Goal: Task Accomplishment & Management: Manage account settings

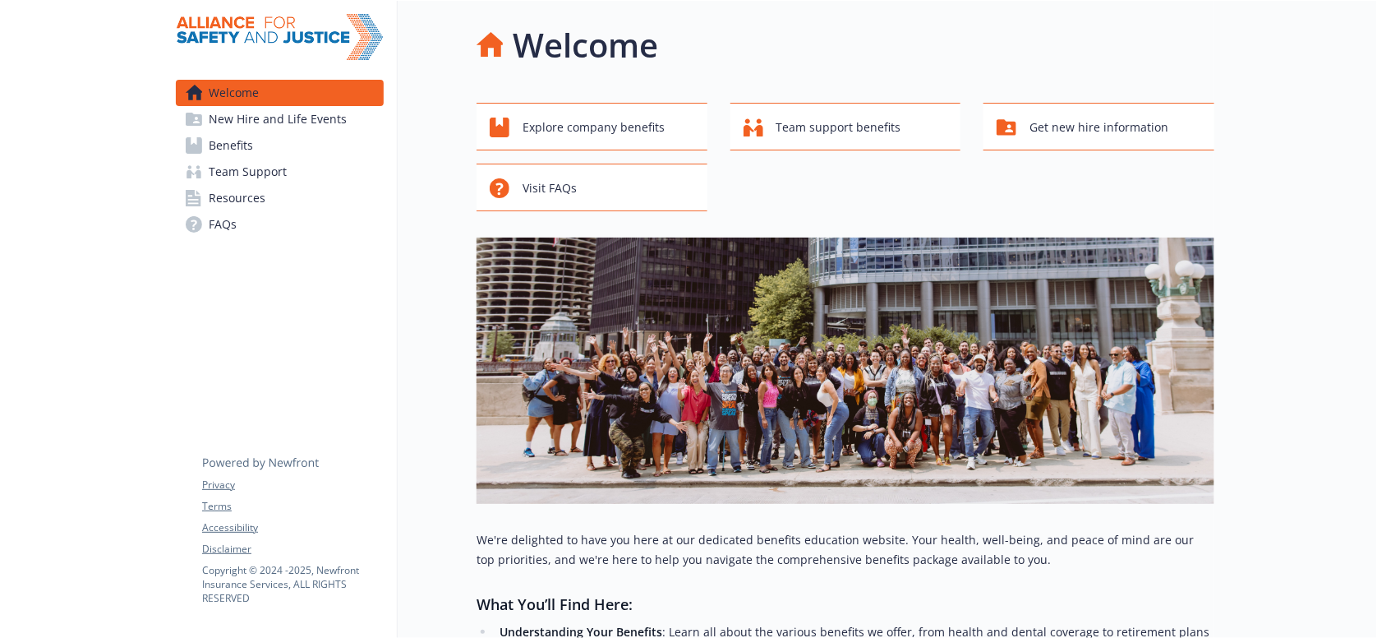
click at [244, 141] on span "Benefits" at bounding box center [231, 145] width 44 height 26
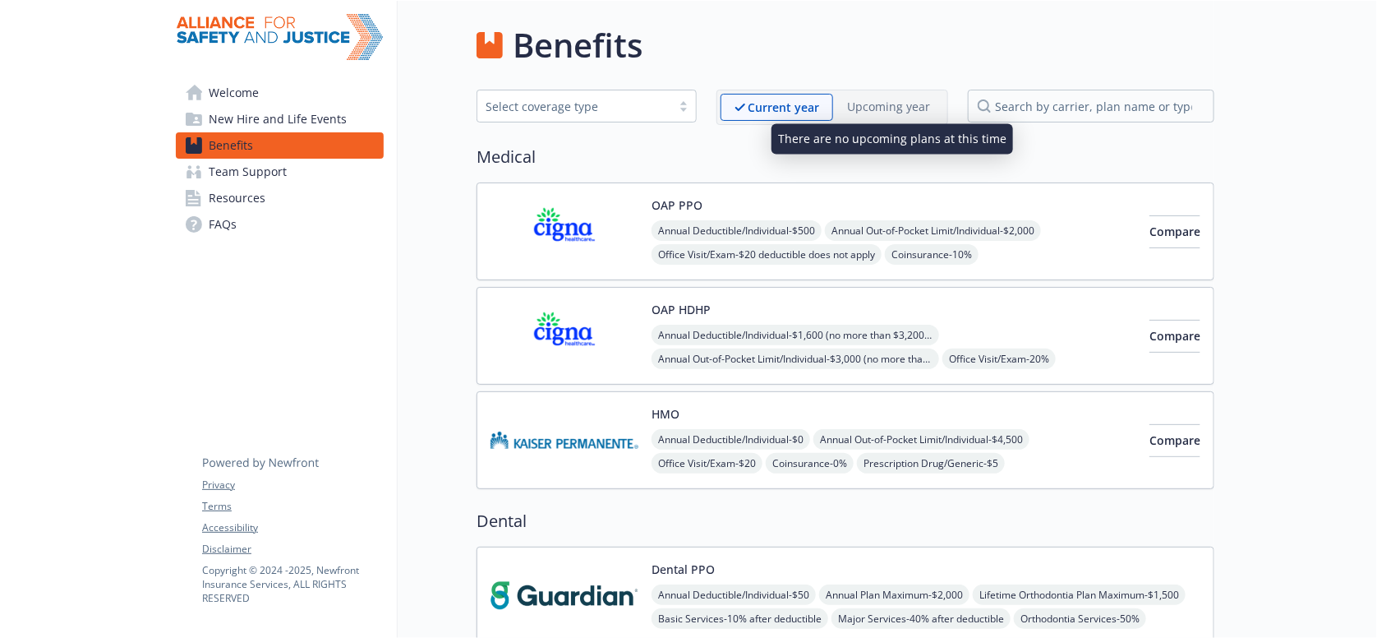
click at [907, 102] on p "Upcoming year" at bounding box center [888, 106] width 83 height 17
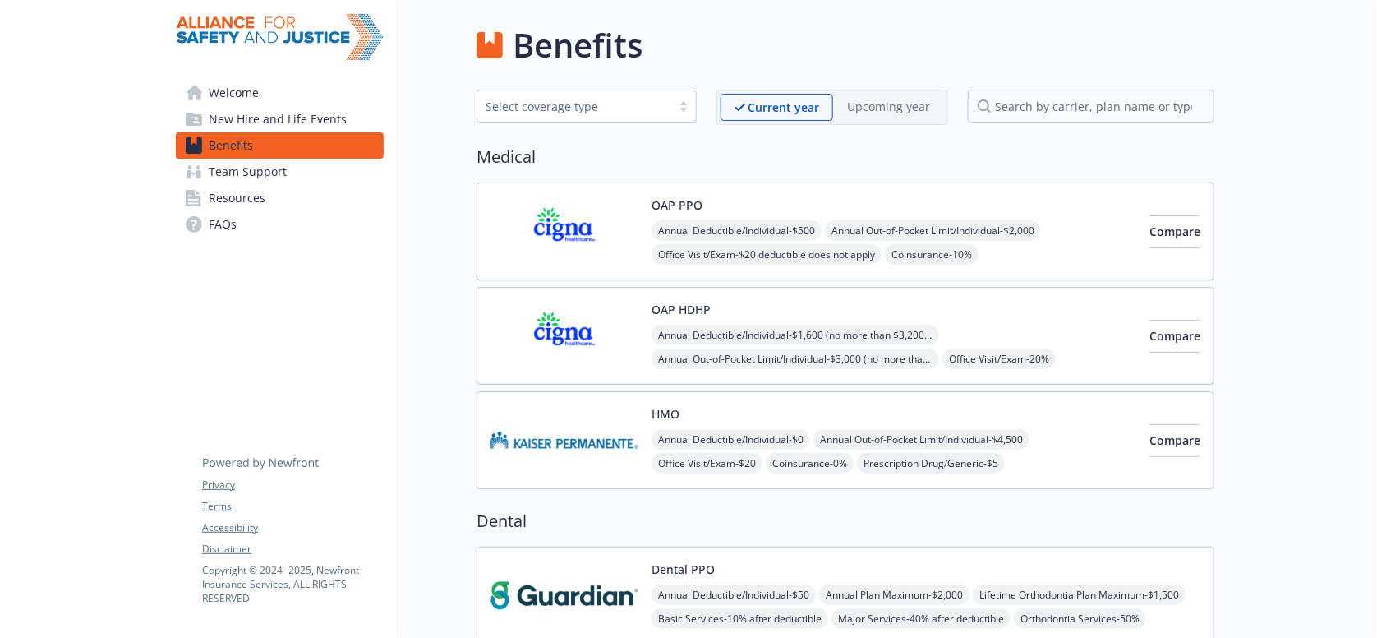
click at [588, 225] on img at bounding box center [565, 231] width 148 height 70
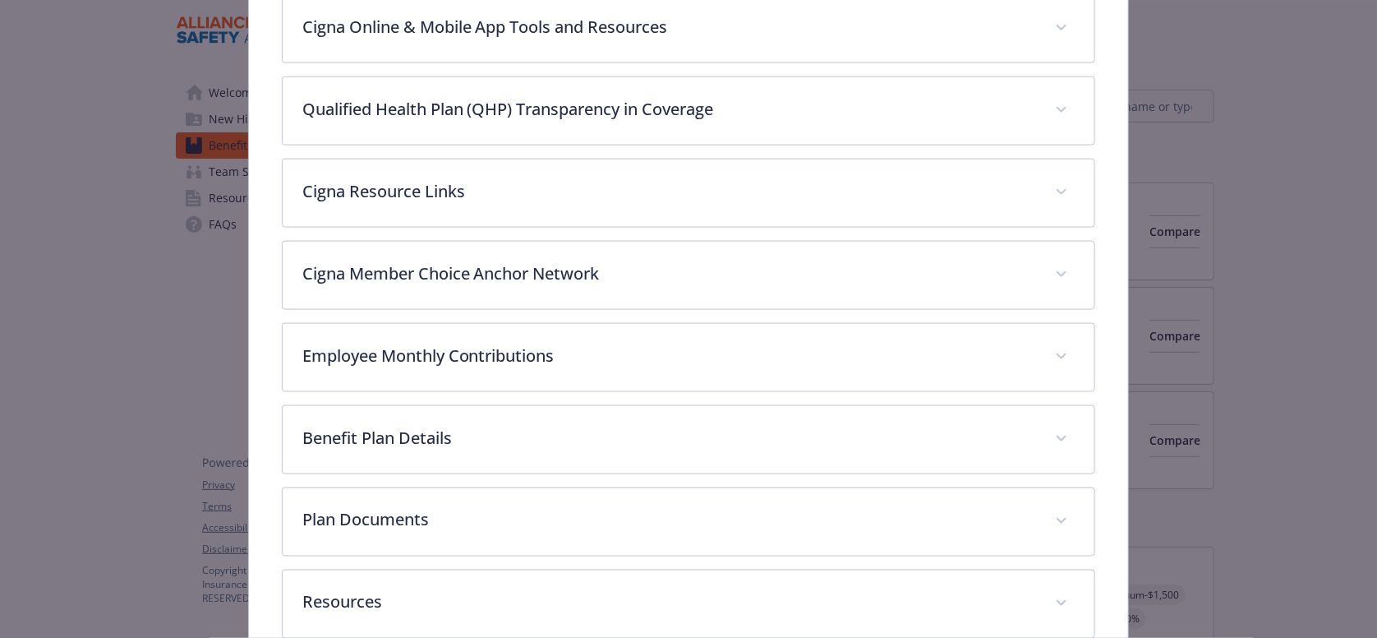
scroll to position [908, 0]
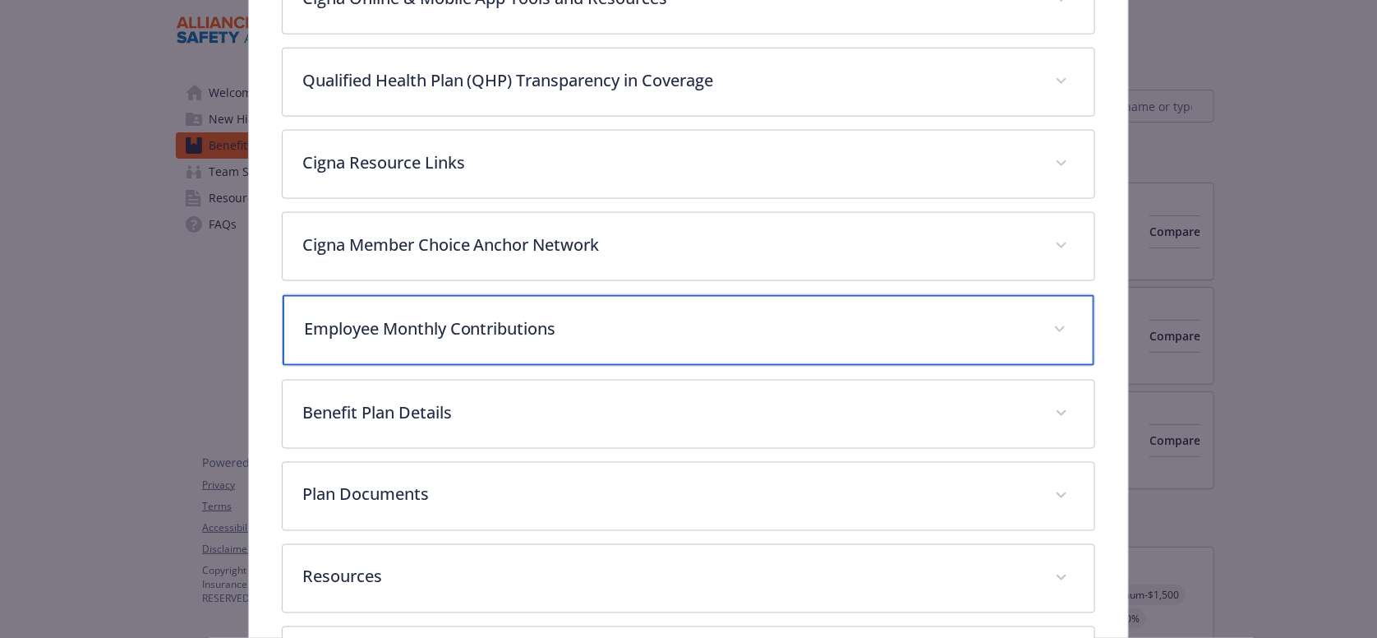
click at [445, 316] on p "Employee Monthly Contributions" at bounding box center [669, 328] width 731 height 25
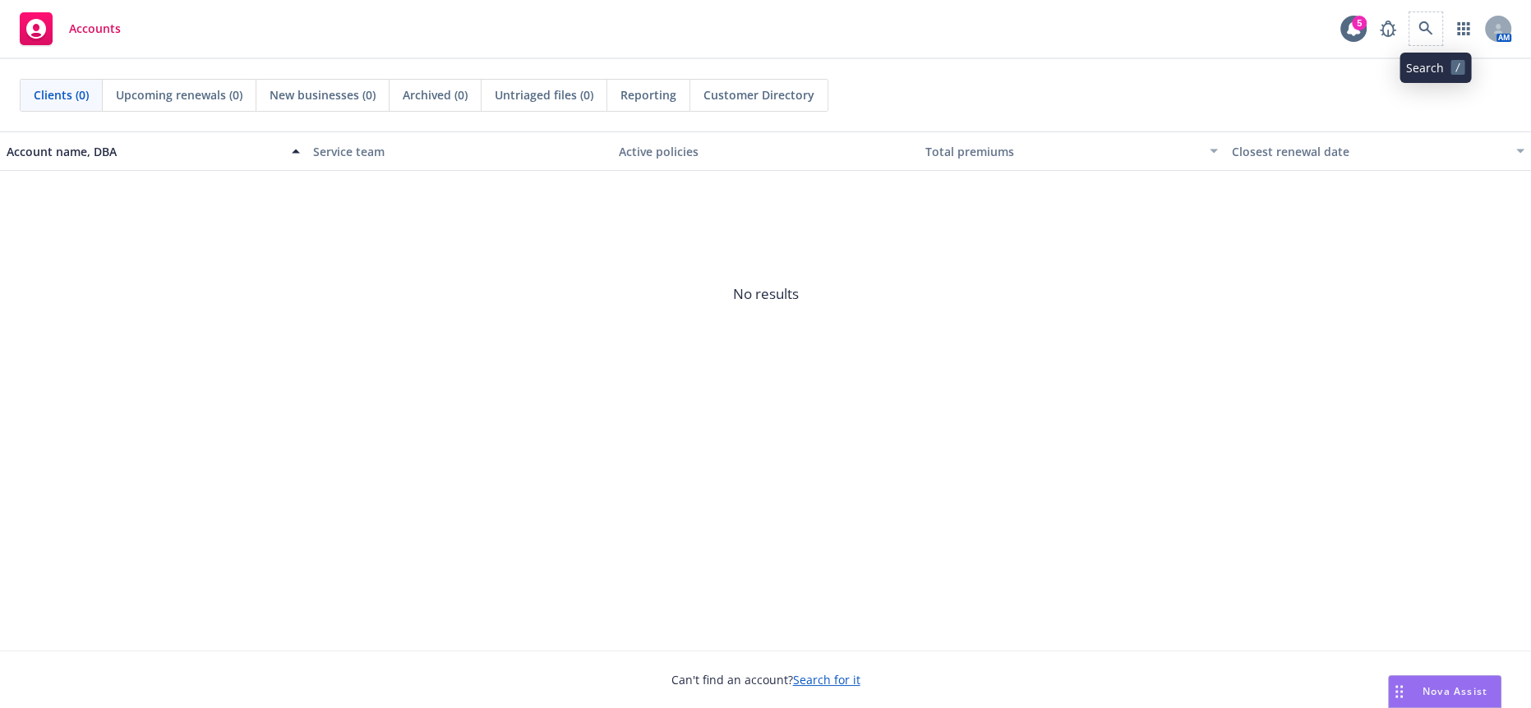
click at [1427, 41] on span at bounding box center [1425, 28] width 33 height 33
click at [1429, 37] on link at bounding box center [1425, 28] width 33 height 33
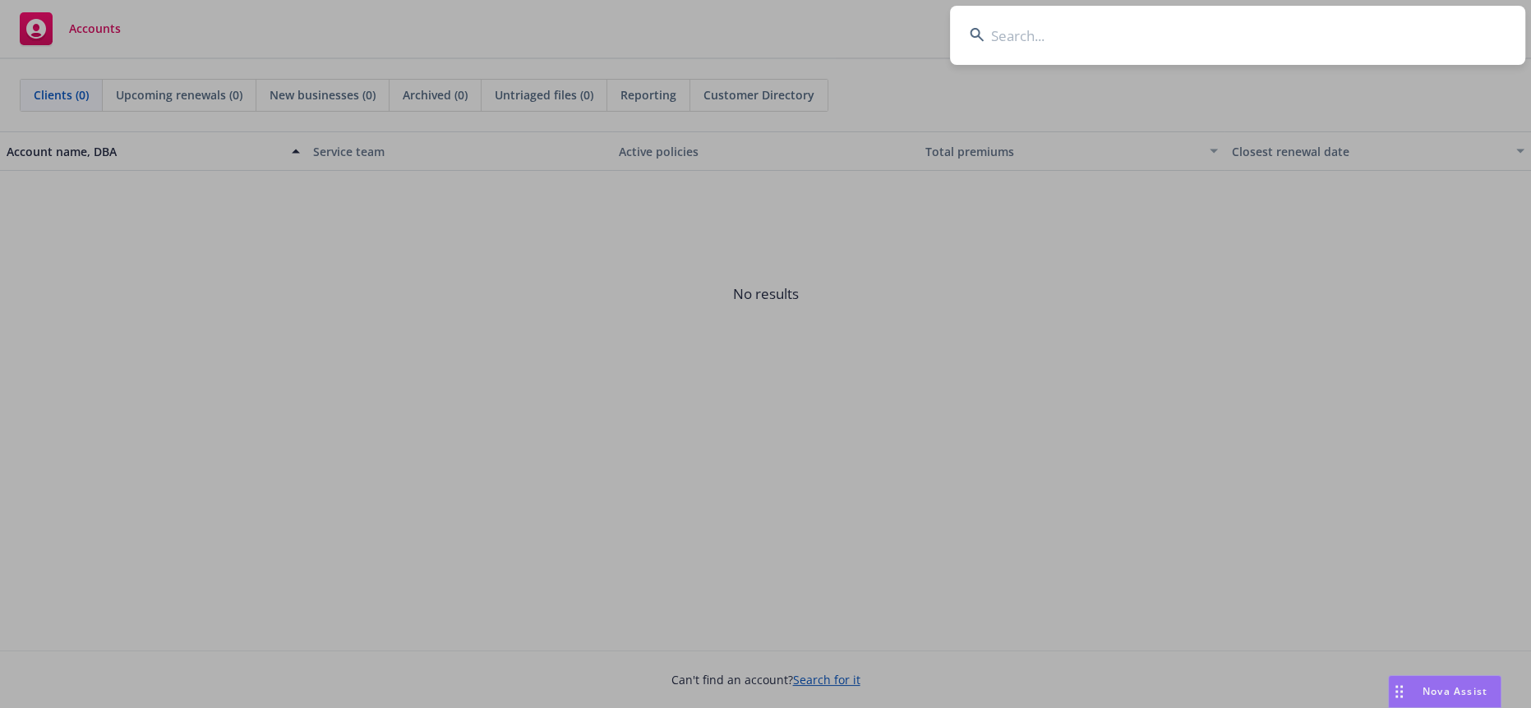
click at [1032, 31] on input at bounding box center [1237, 35] width 575 height 59
click at [1032, 35] on input at bounding box center [1237, 35] width 575 height 59
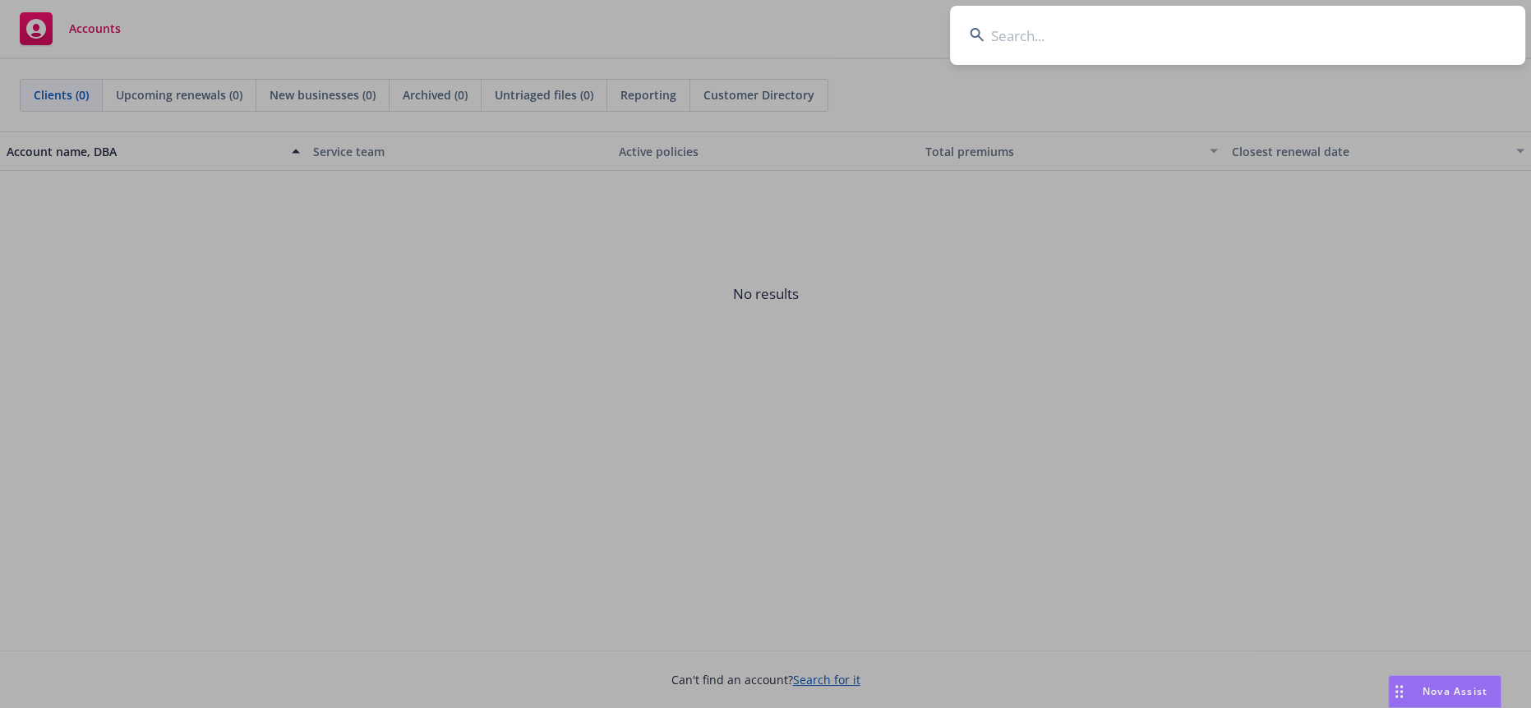
click at [1032, 35] on input at bounding box center [1237, 35] width 575 height 59
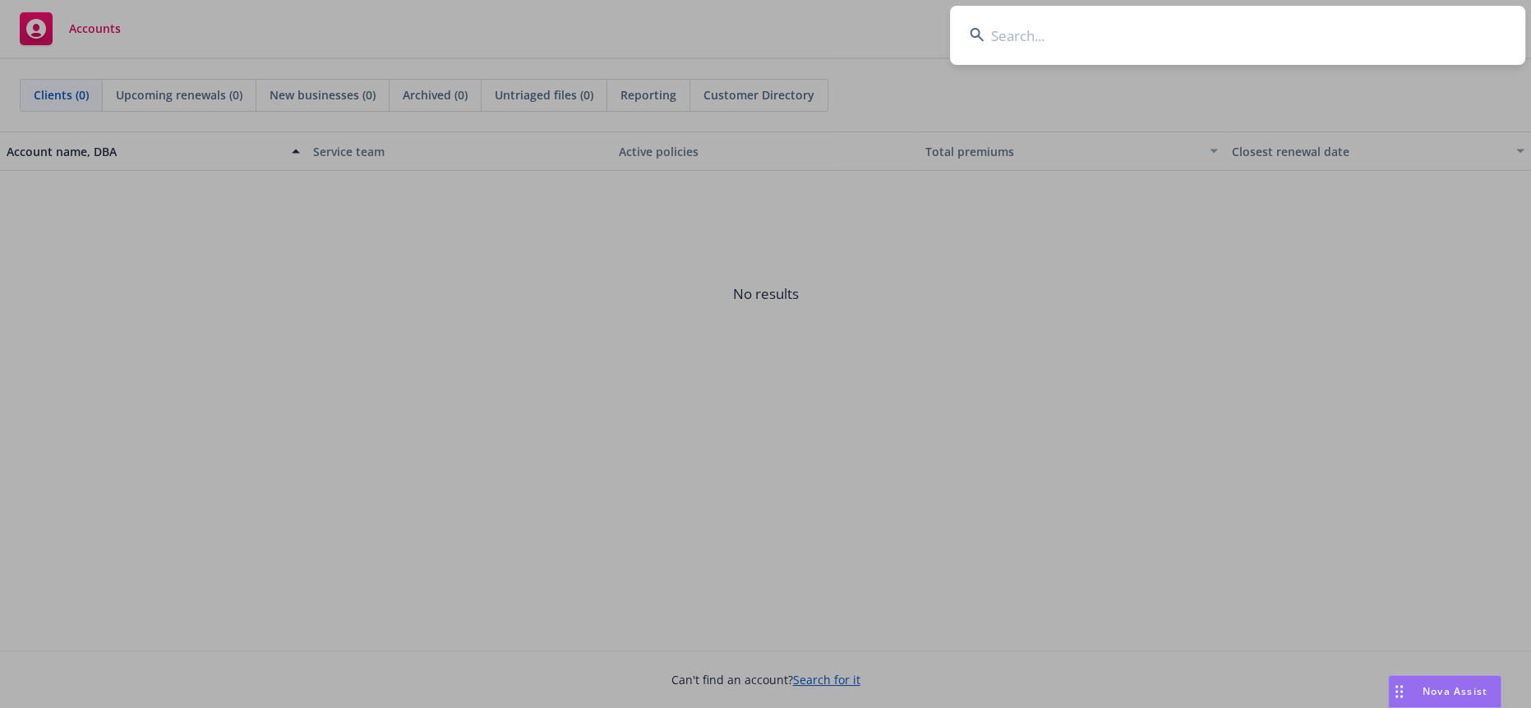
click at [1032, 35] on input at bounding box center [1237, 35] width 575 height 59
type input "alliance"
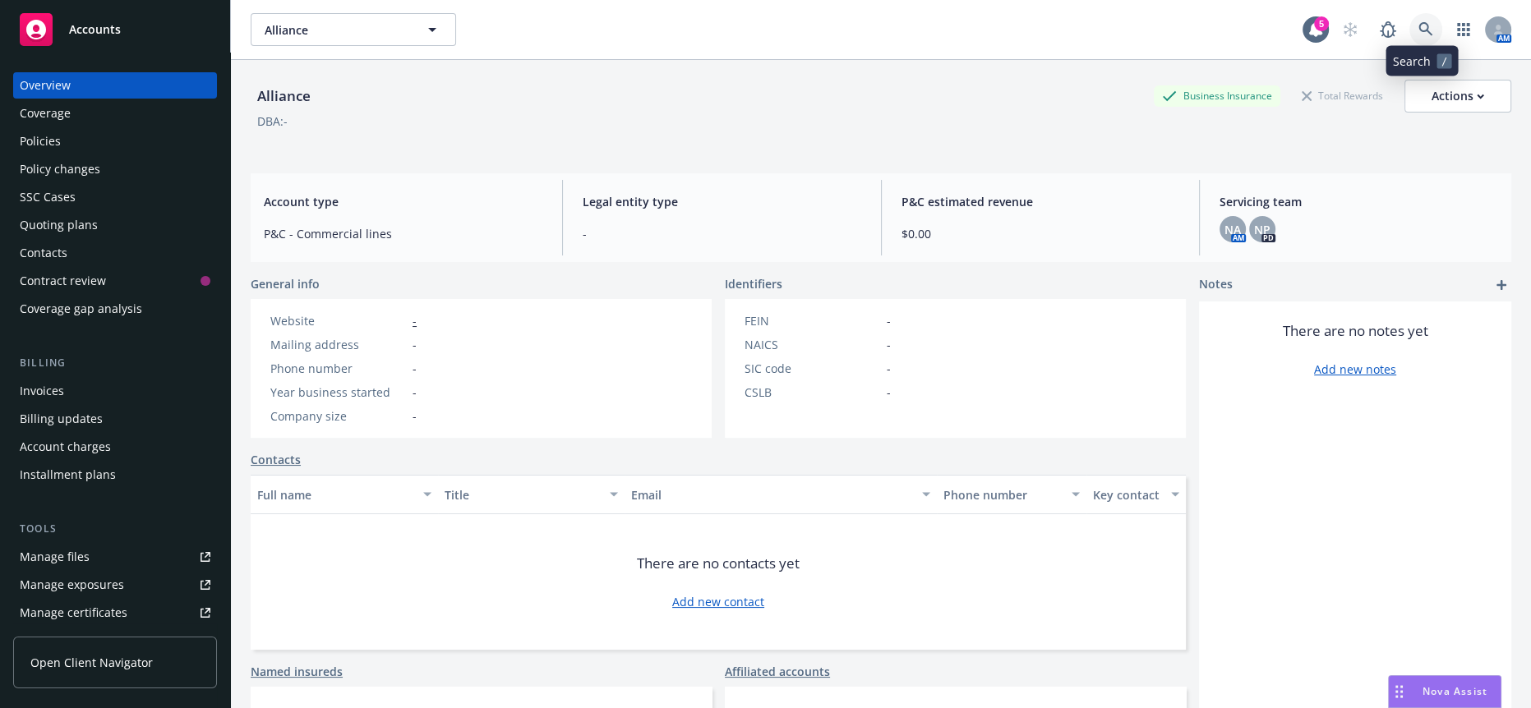
click at [1422, 26] on icon at bounding box center [1425, 29] width 14 height 14
click at [337, 31] on span "Alliance" at bounding box center [336, 29] width 142 height 17
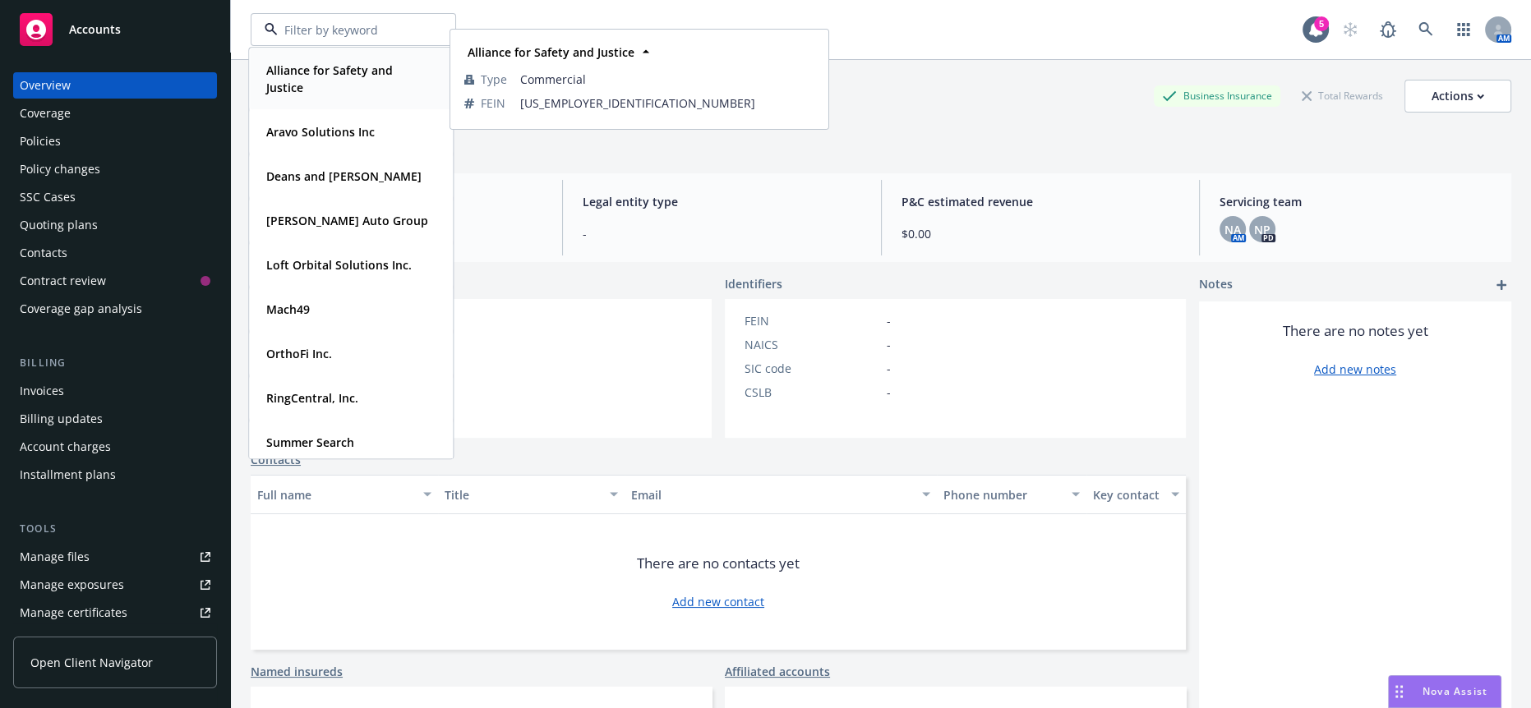
click at [390, 71] on strong "Alliance for Safety and Justice" at bounding box center [329, 78] width 127 height 33
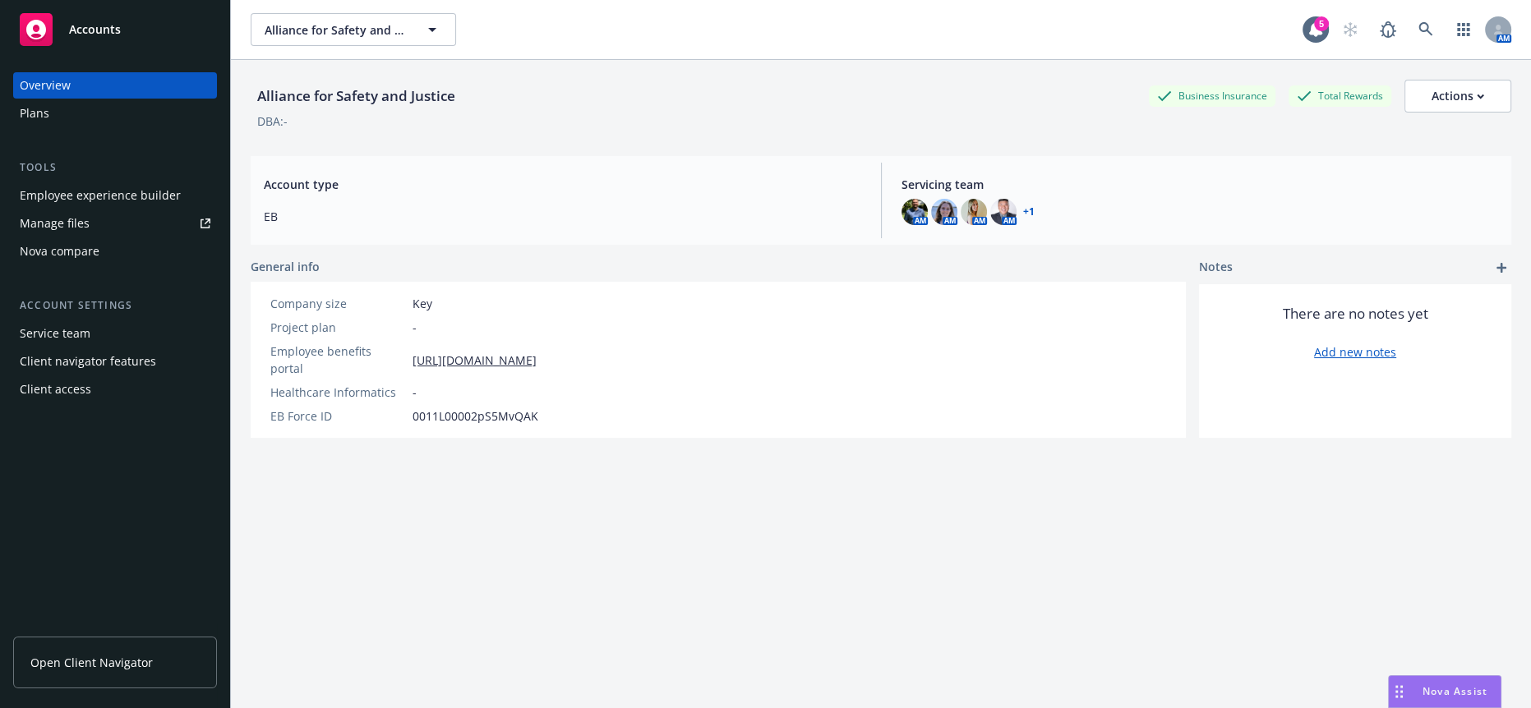
click at [94, 184] on div "Employee experience builder" at bounding box center [100, 195] width 161 height 26
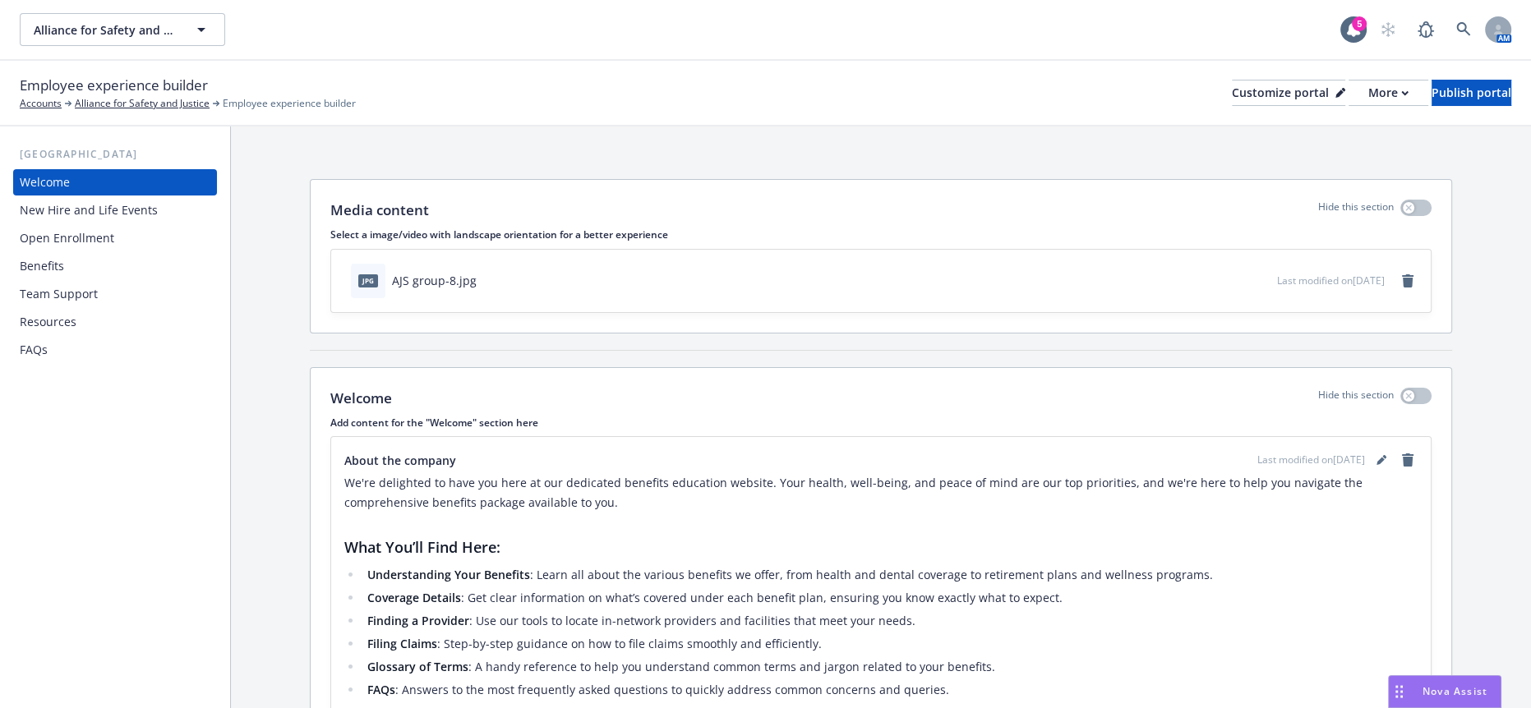
click at [173, 225] on div "Open Enrollment" at bounding box center [115, 238] width 191 height 26
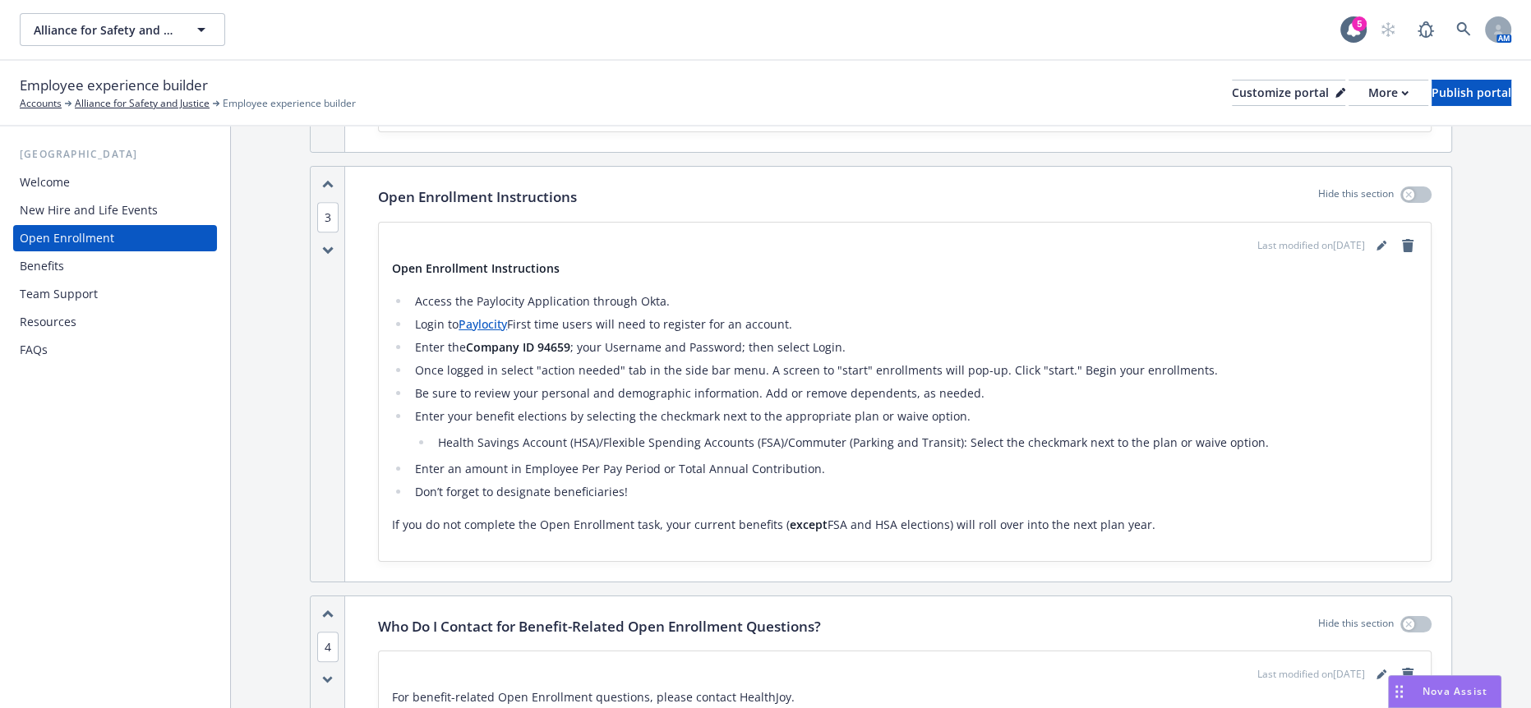
scroll to position [1735, 0]
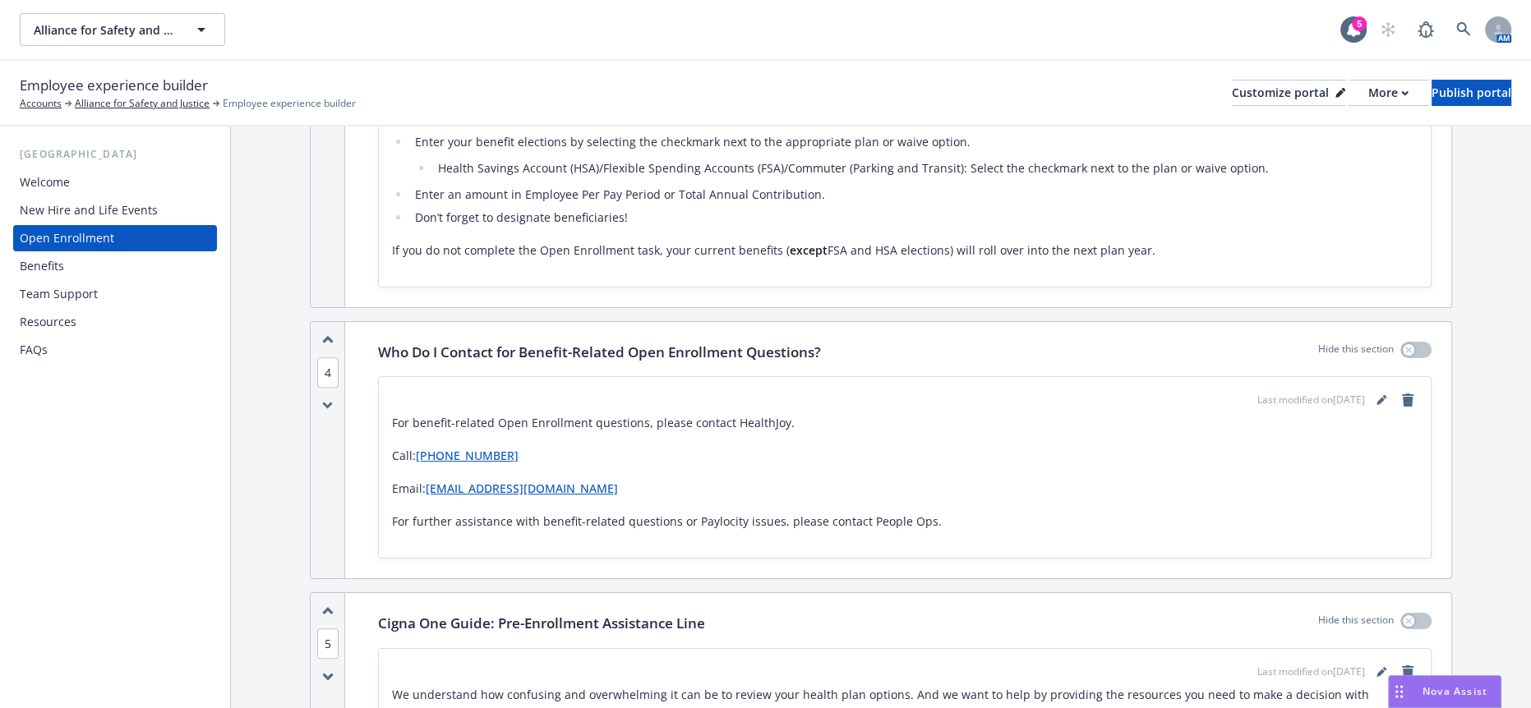
click at [64, 253] on div "Benefits" at bounding box center [115, 266] width 191 height 26
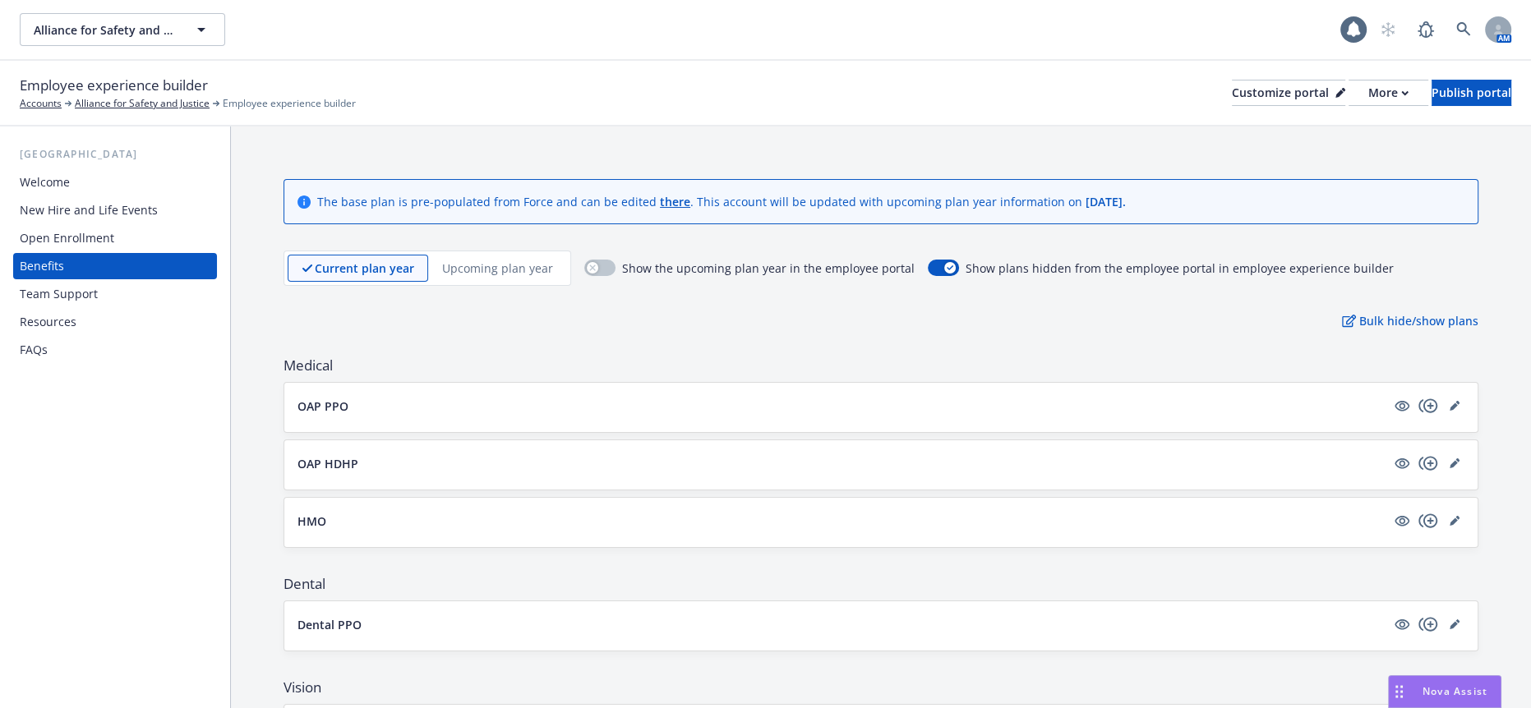
click at [463, 255] on div "Upcoming plan year" at bounding box center [497, 268] width 139 height 27
click at [342, 398] on button "OAP PPO" at bounding box center [841, 406] width 1088 height 17
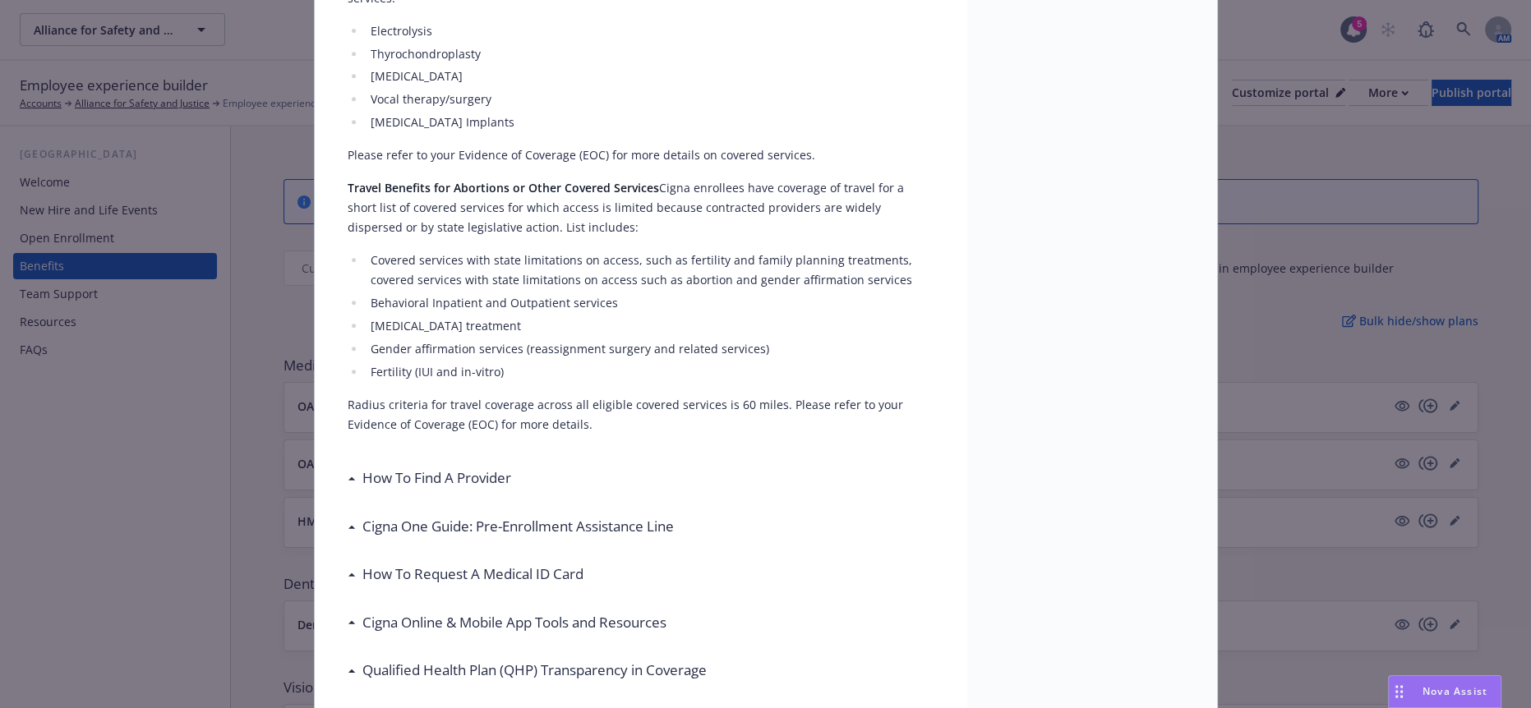
scroll to position [49, 0]
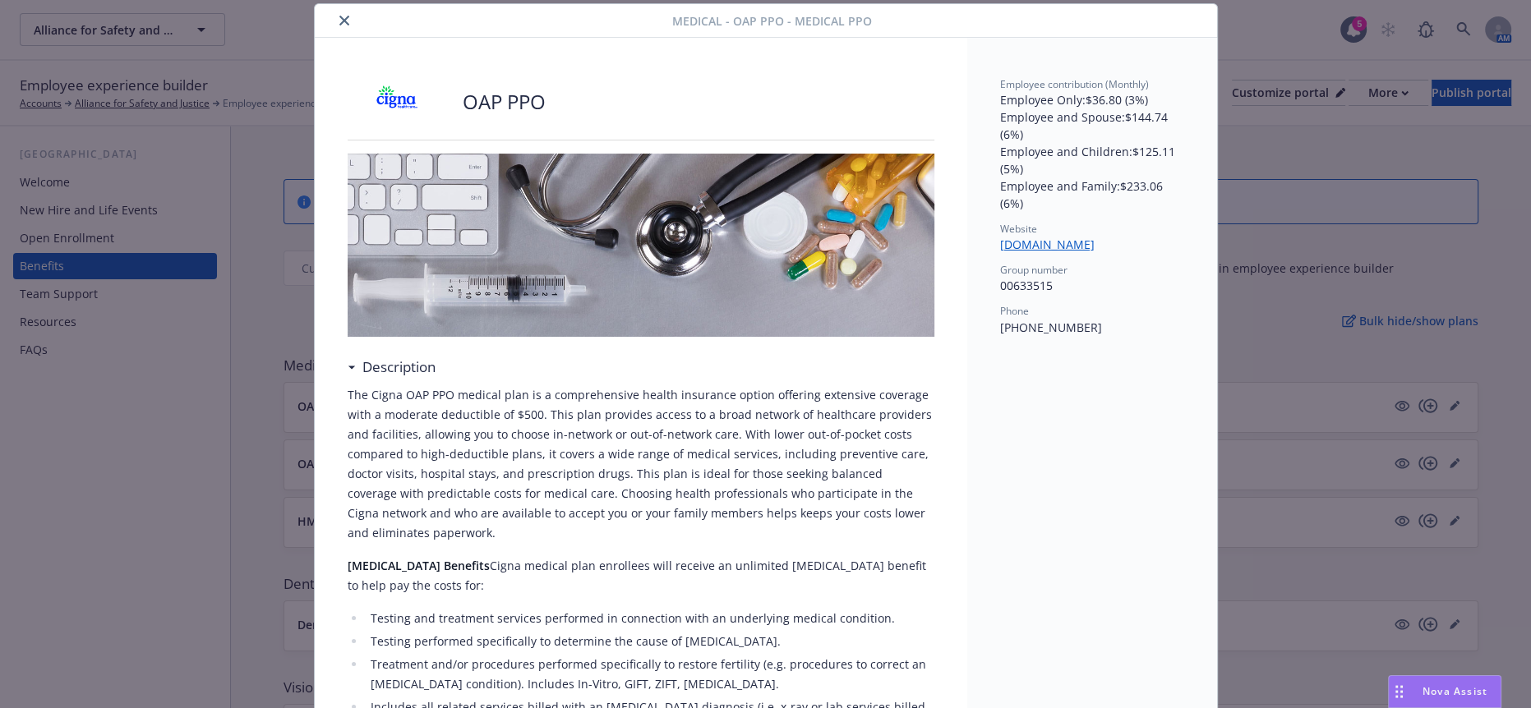
click at [339, 21] on icon "close" at bounding box center [344, 21] width 10 height 10
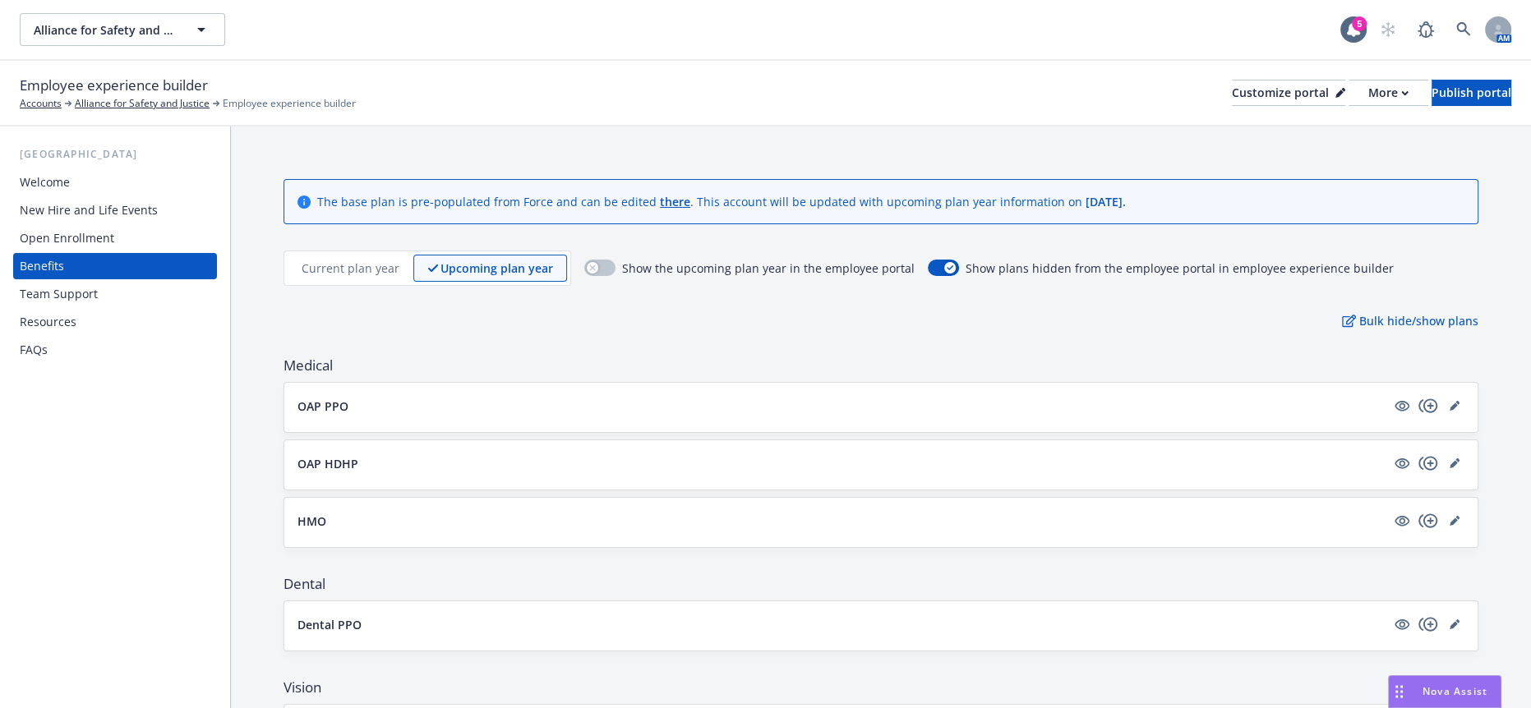
click at [331, 454] on div "OAP HDHP" at bounding box center [880, 465] width 1167 height 23
click at [330, 455] on p "OAP HDHP" at bounding box center [327, 463] width 61 height 17
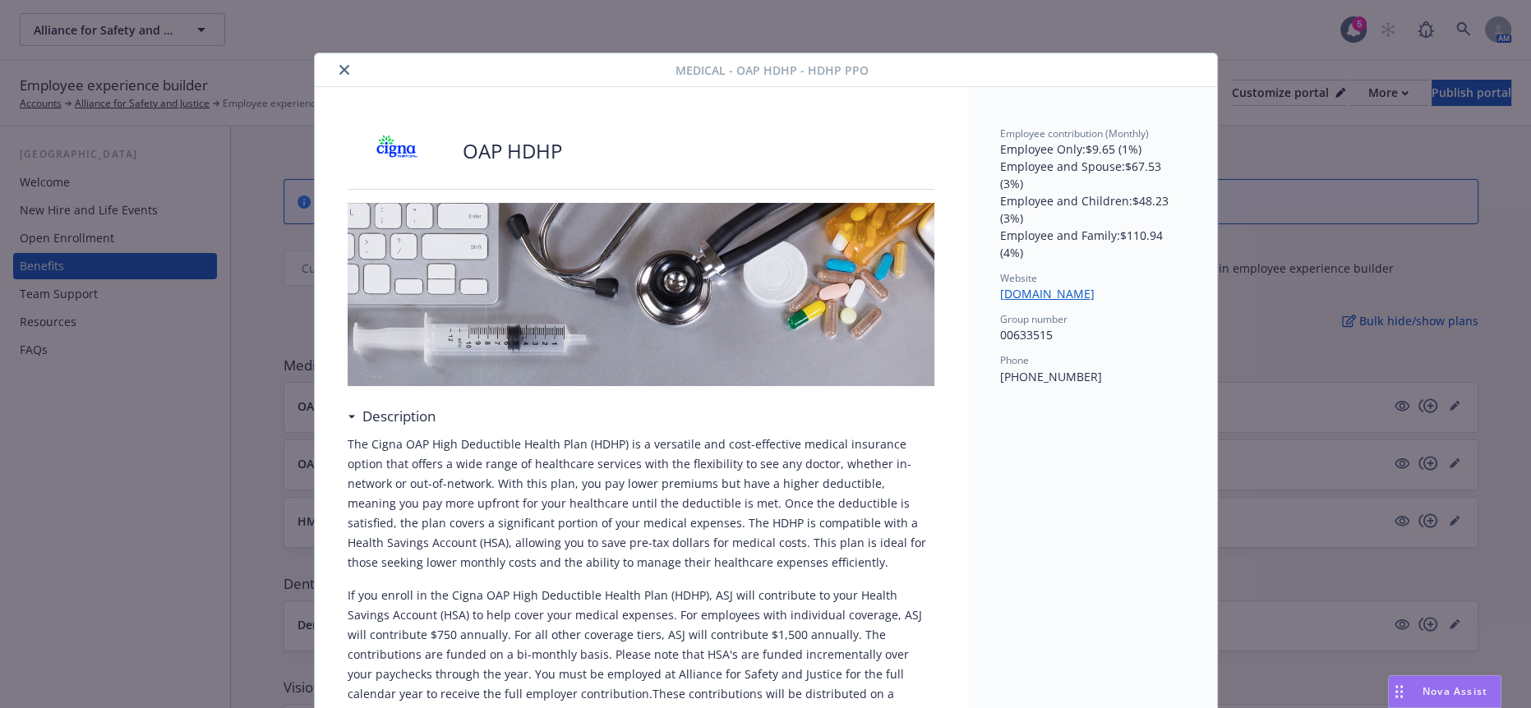
scroll to position [49, 0]
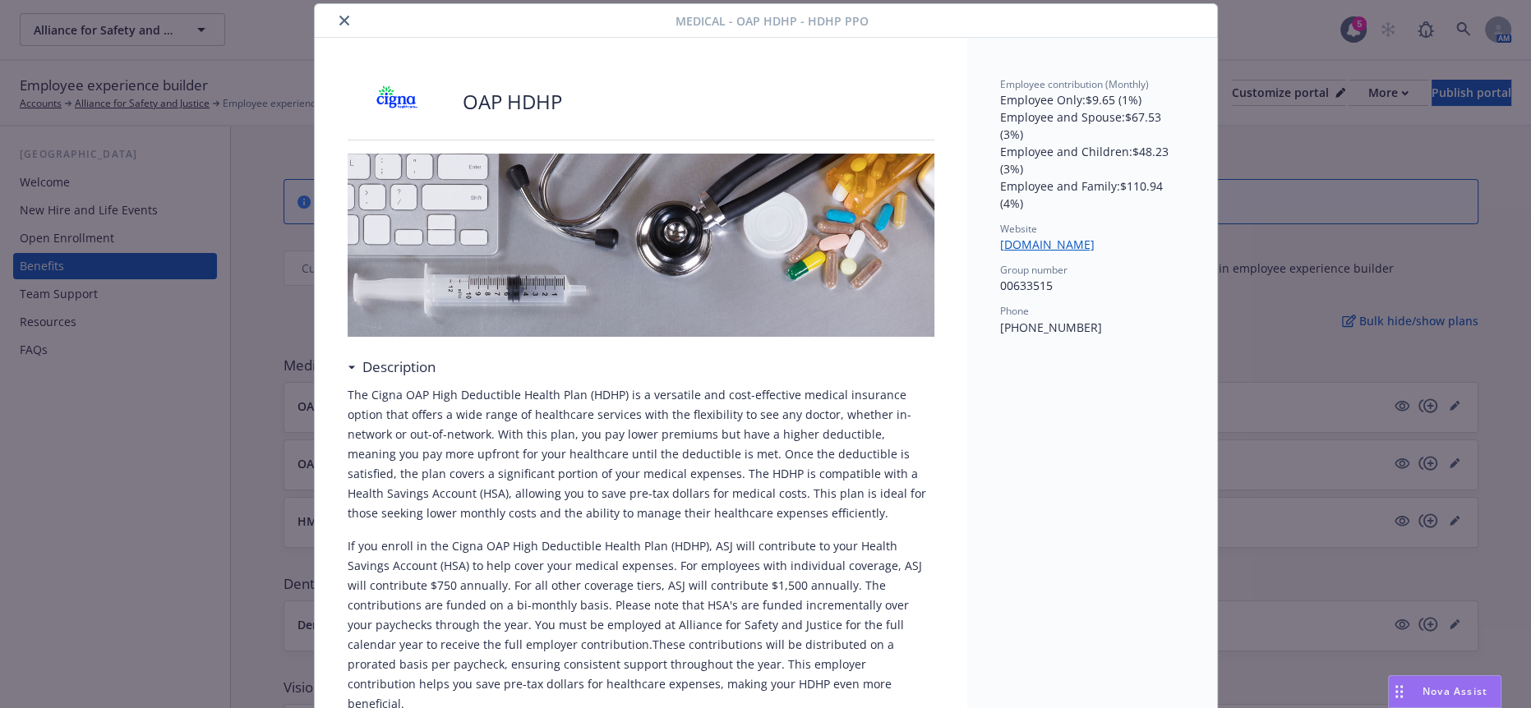
click at [339, 21] on icon "close" at bounding box center [344, 21] width 10 height 10
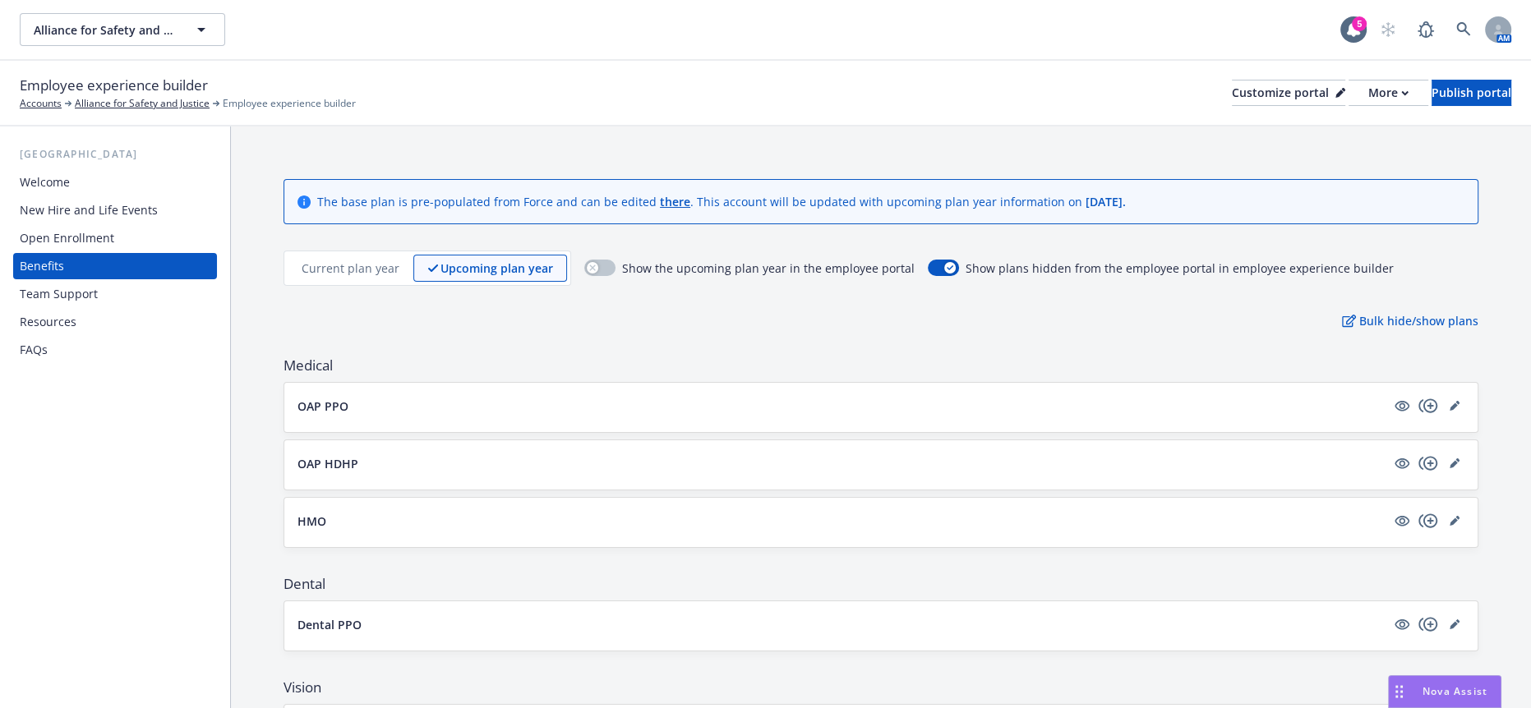
scroll to position [91, 0]
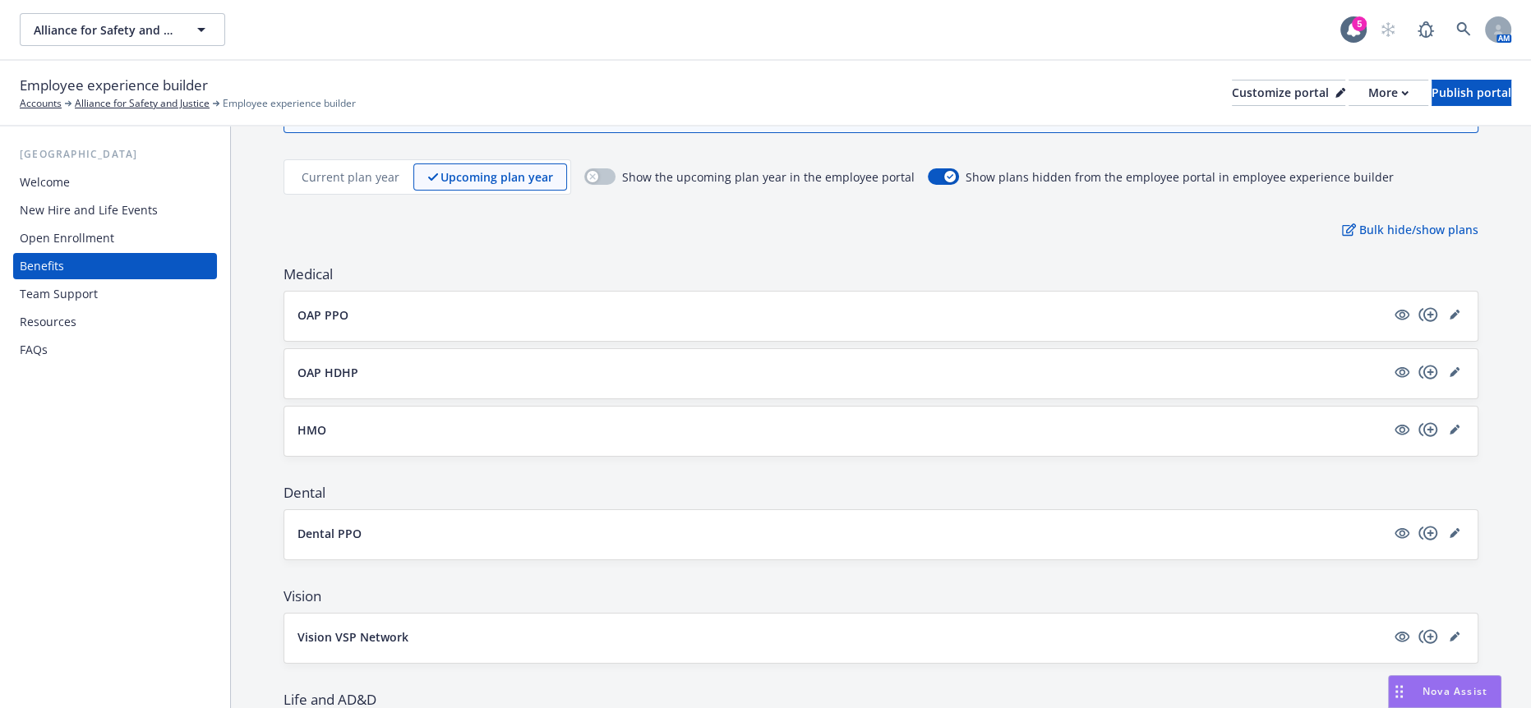
click at [322, 422] on button "HMO" at bounding box center [841, 430] width 1088 height 17
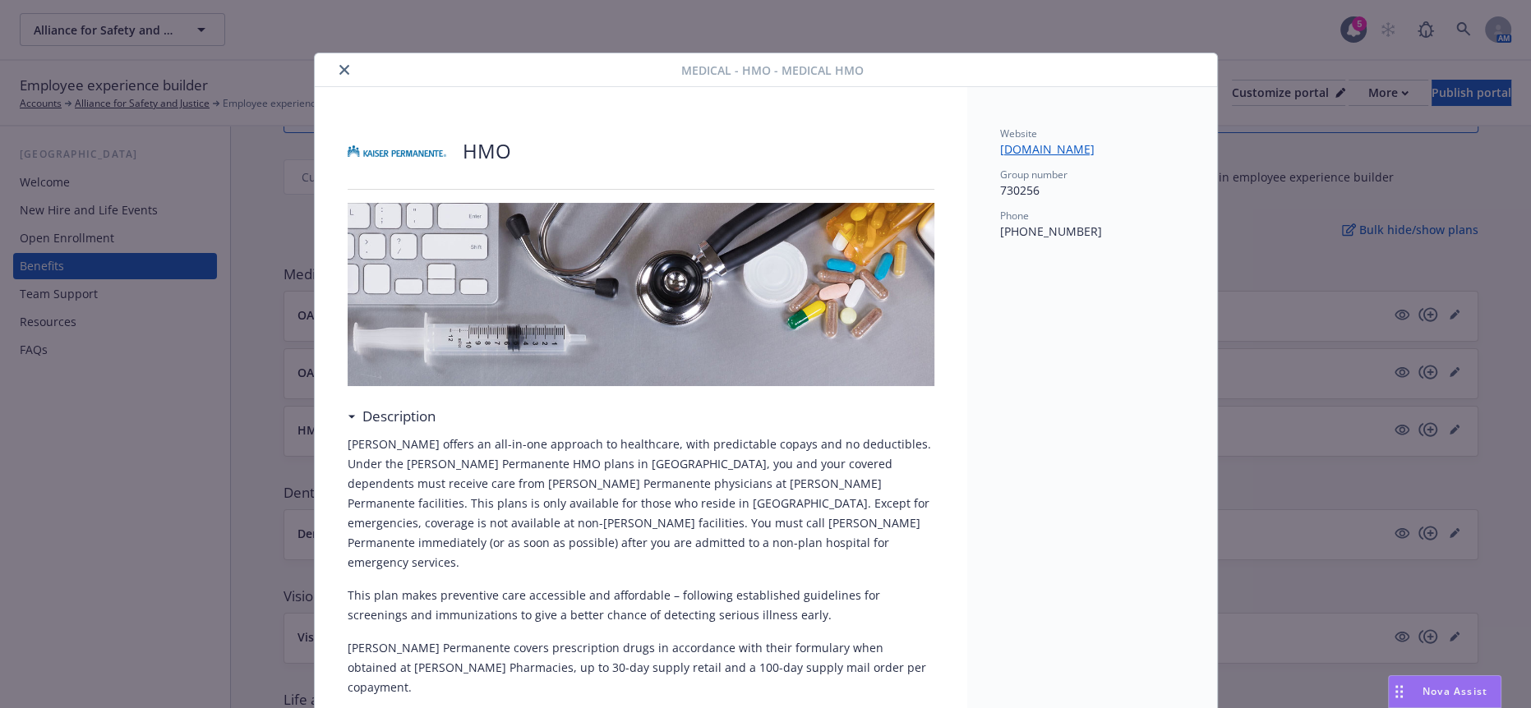
click at [334, 68] on button "close" at bounding box center [344, 70] width 20 height 20
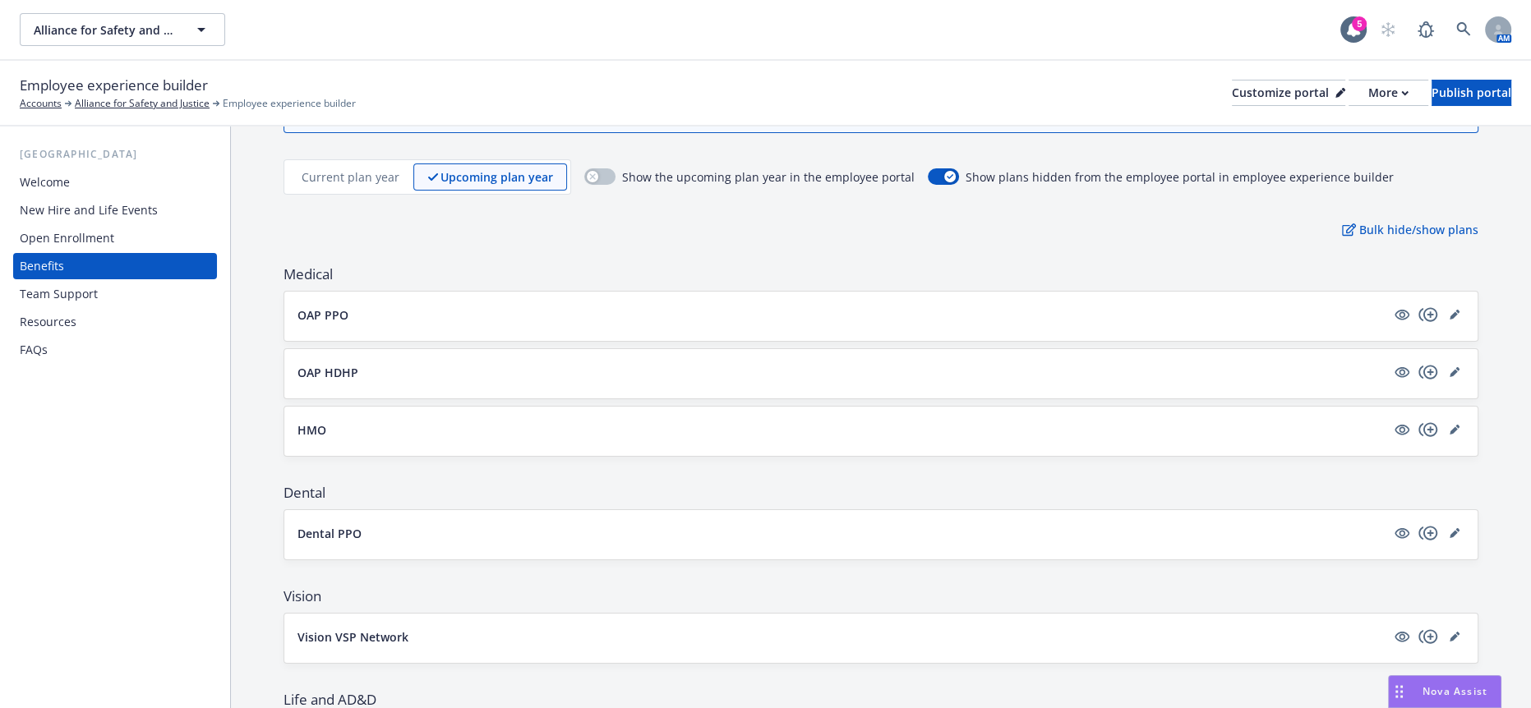
click at [357, 422] on button "HMO" at bounding box center [841, 430] width 1088 height 17
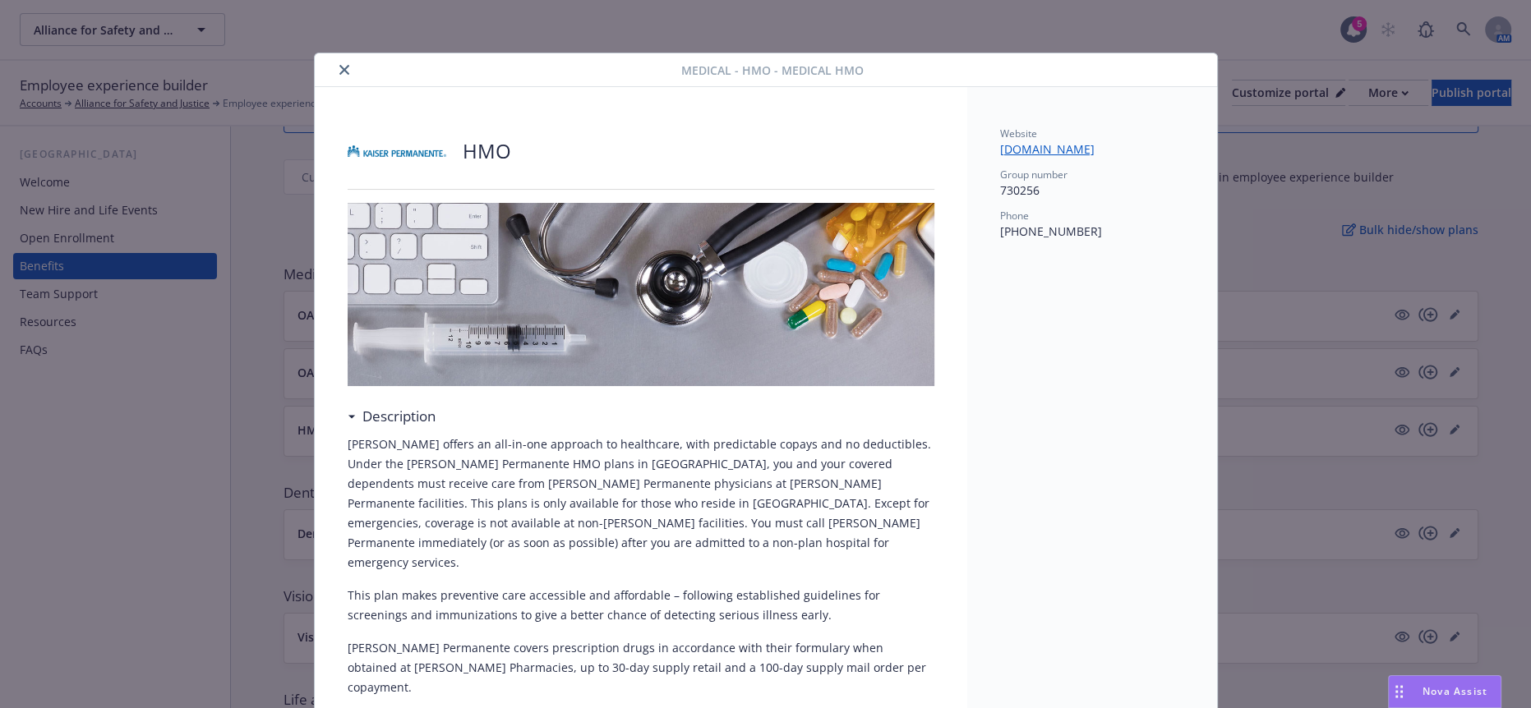
scroll to position [49, 0]
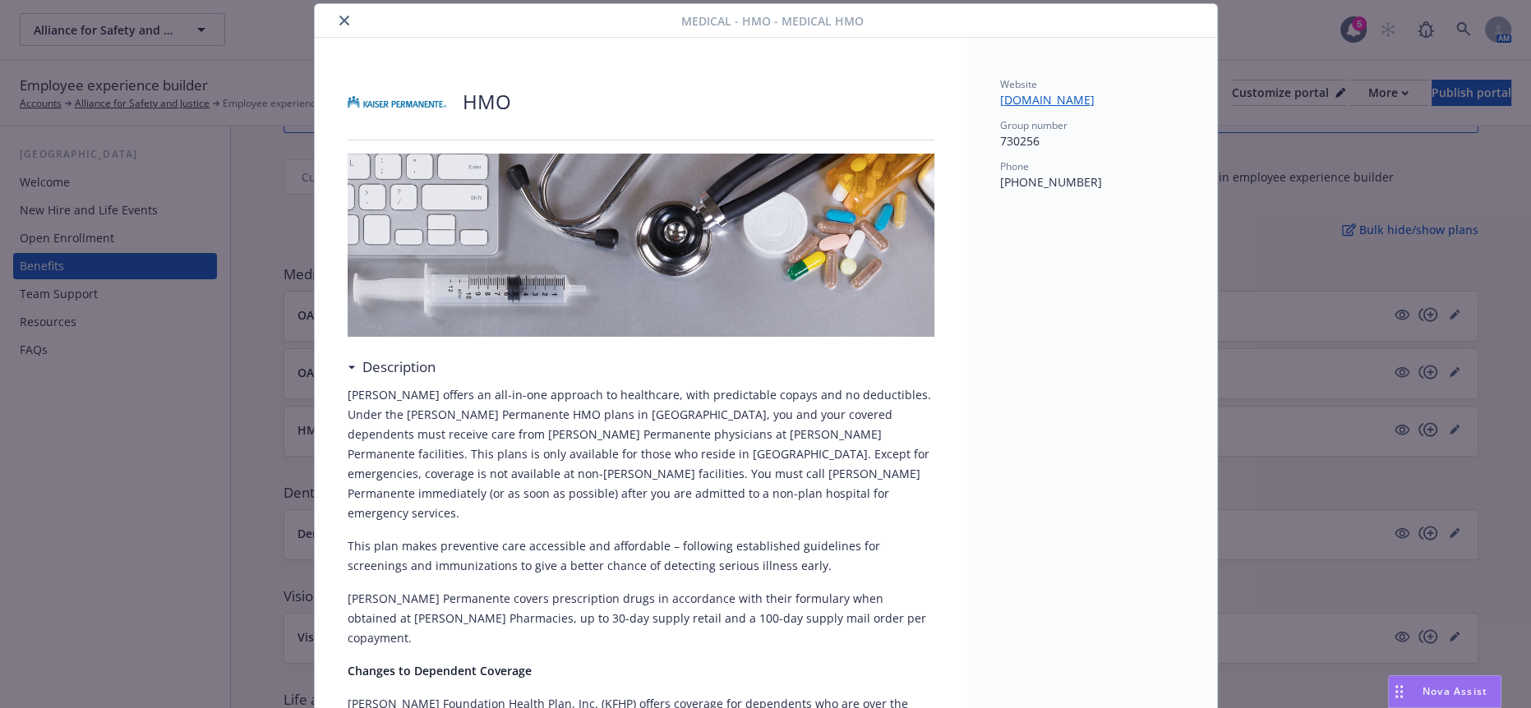
click at [339, 22] on icon "close" at bounding box center [344, 21] width 10 height 10
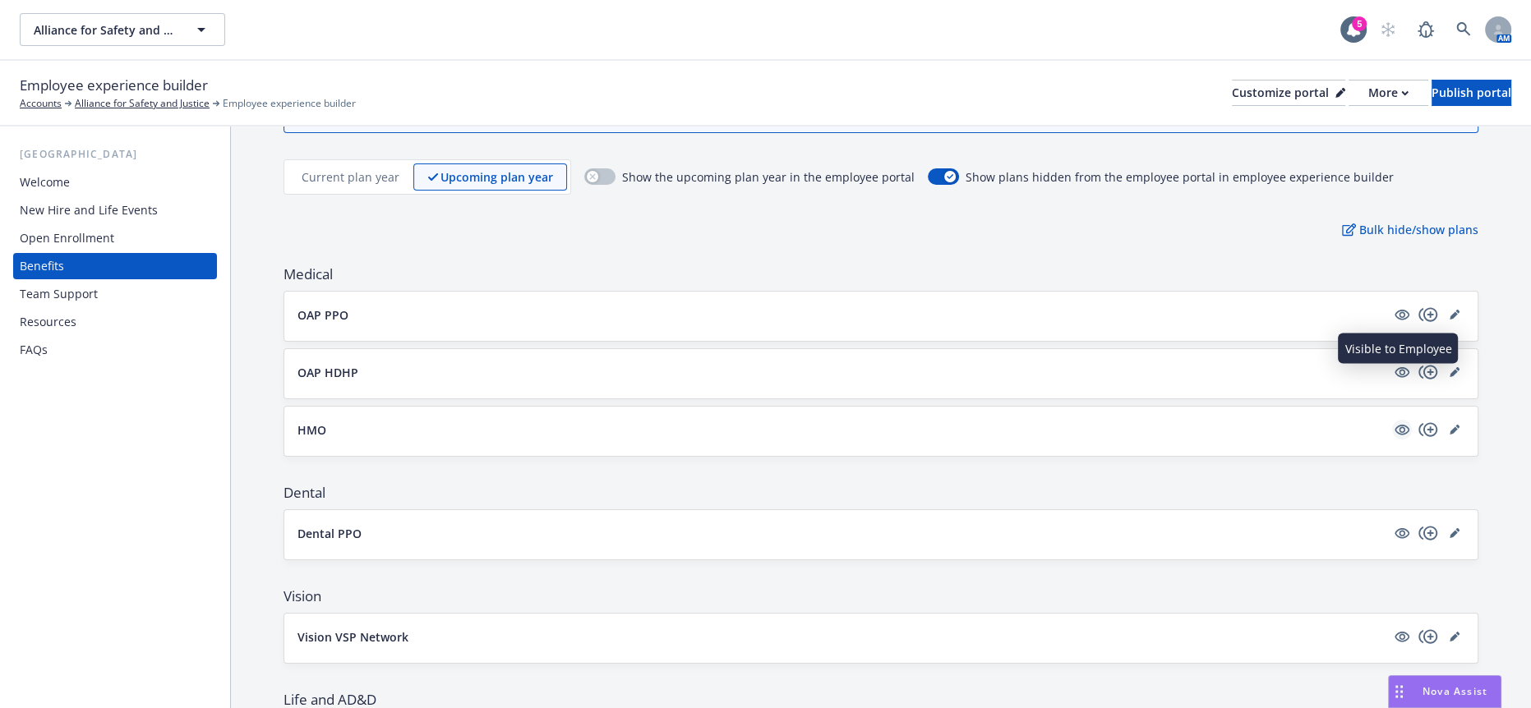
click at [1395, 425] on icon "visible" at bounding box center [1402, 430] width 15 height 11
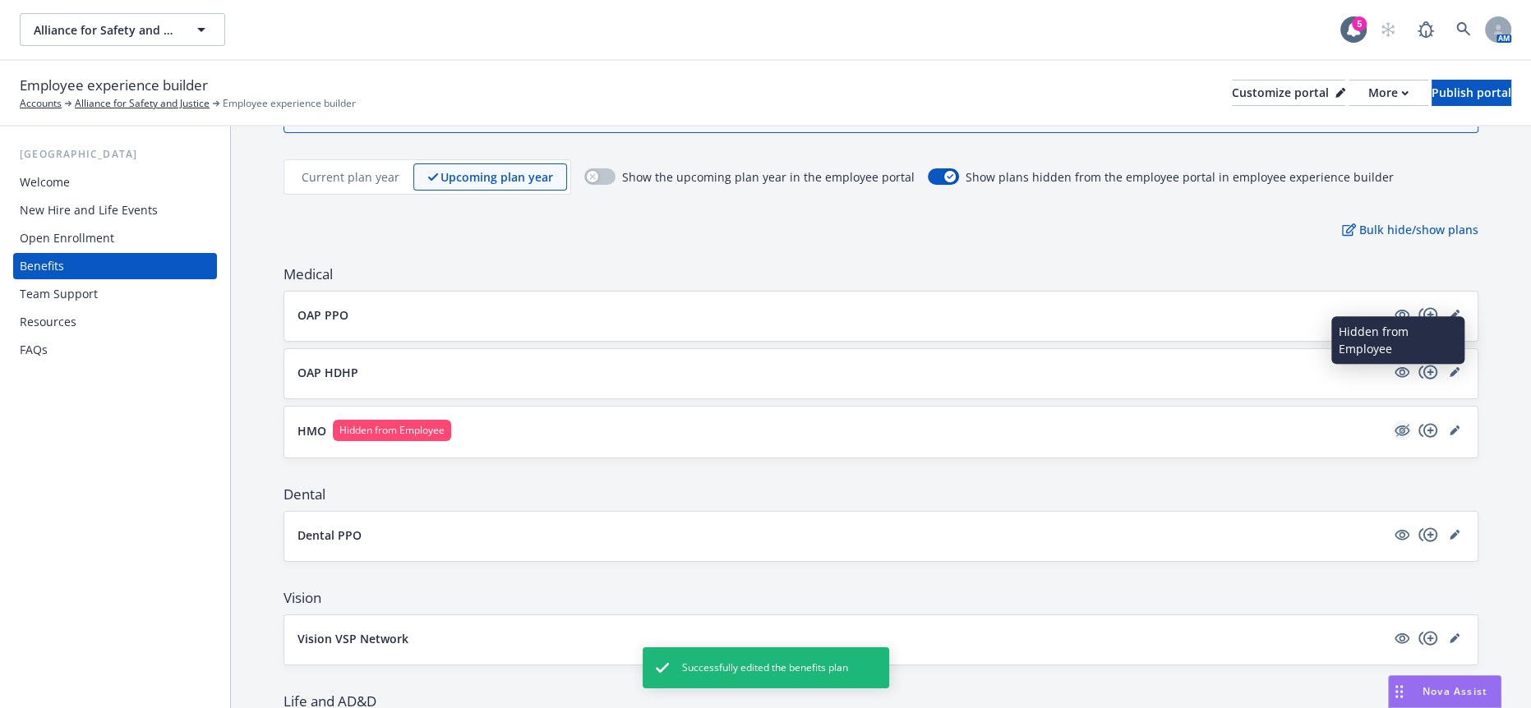
click at [1399, 421] on icon "hidden" at bounding box center [1402, 431] width 20 height 20
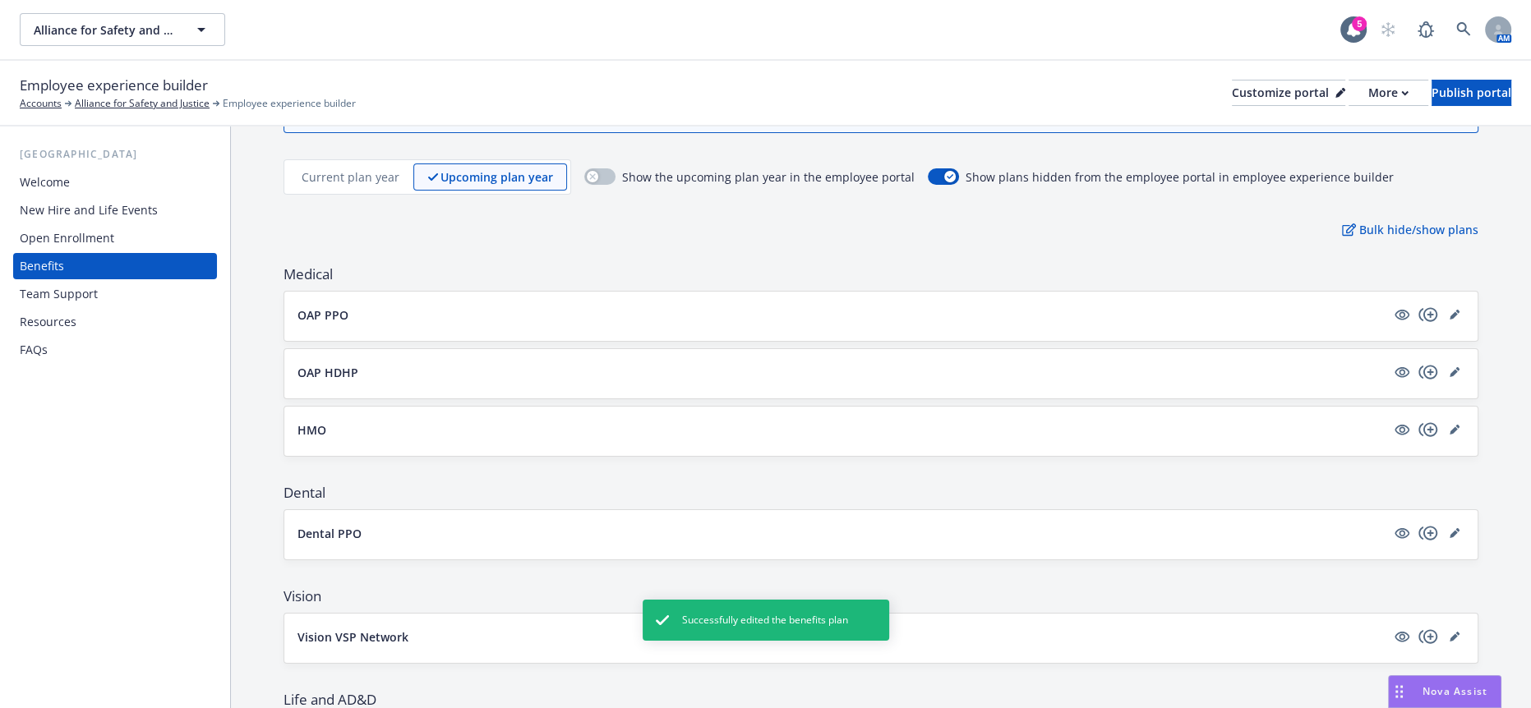
click at [302, 422] on p "HMO" at bounding box center [311, 430] width 29 height 17
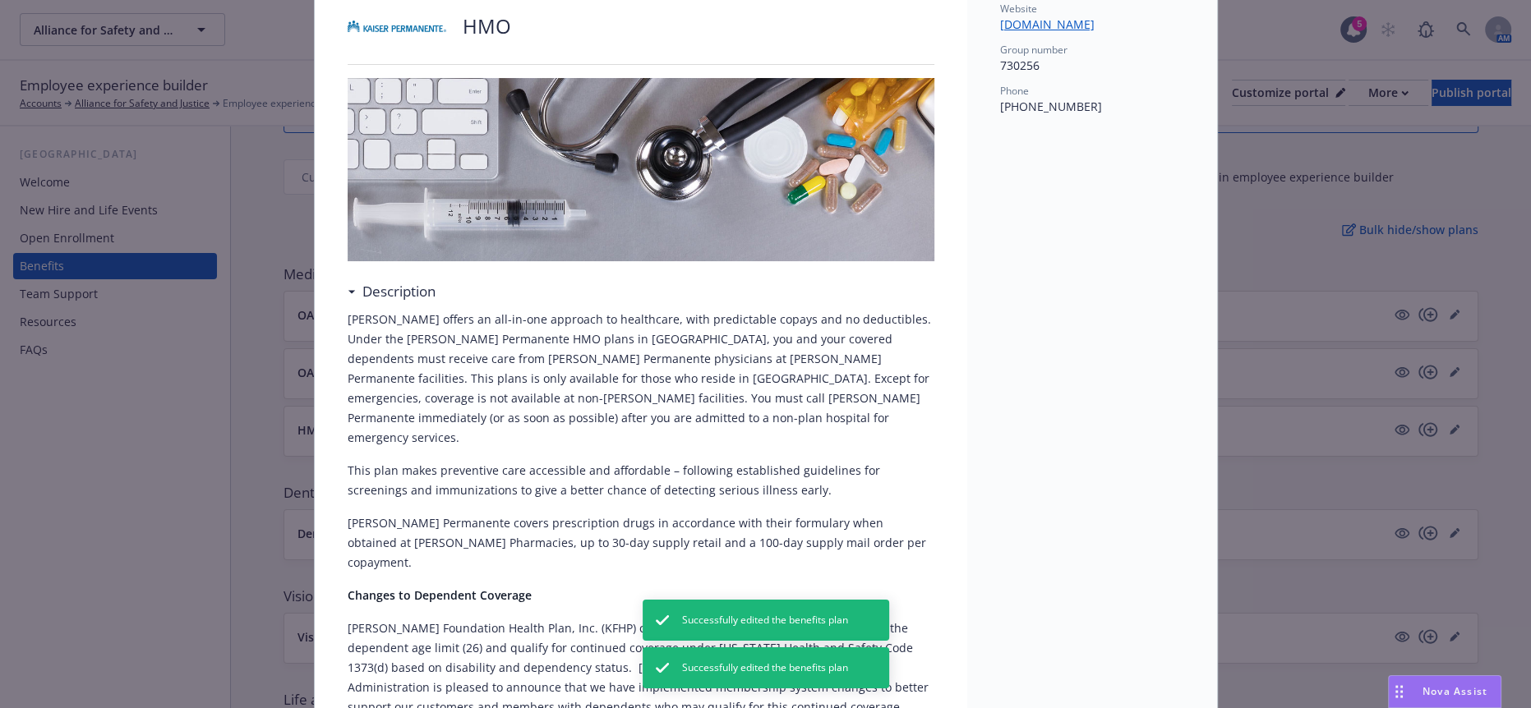
scroll to position [49, 0]
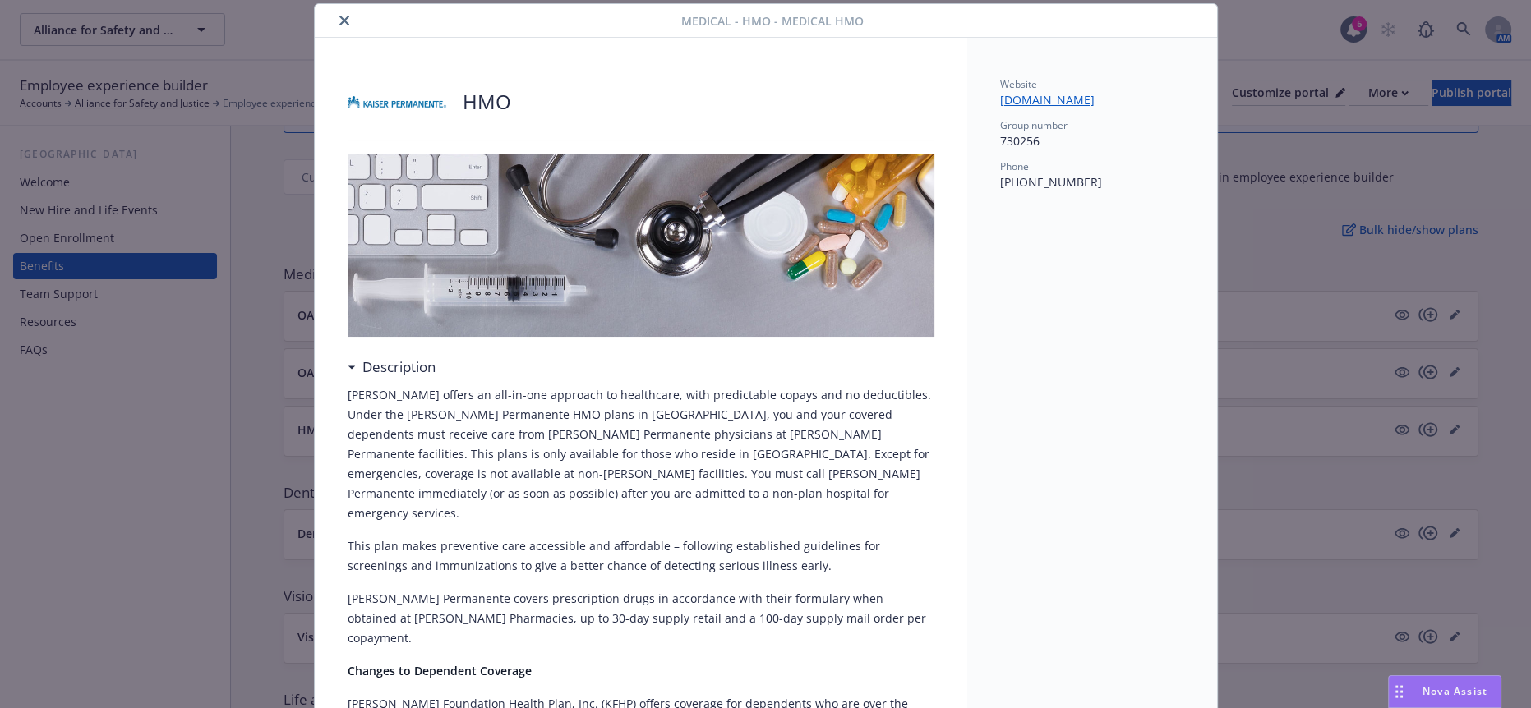
drag, startPoint x: 328, startPoint y: 17, endPoint x: 335, endPoint y: 11, distance: 9.9
click at [339, 17] on icon "close" at bounding box center [344, 21] width 10 height 10
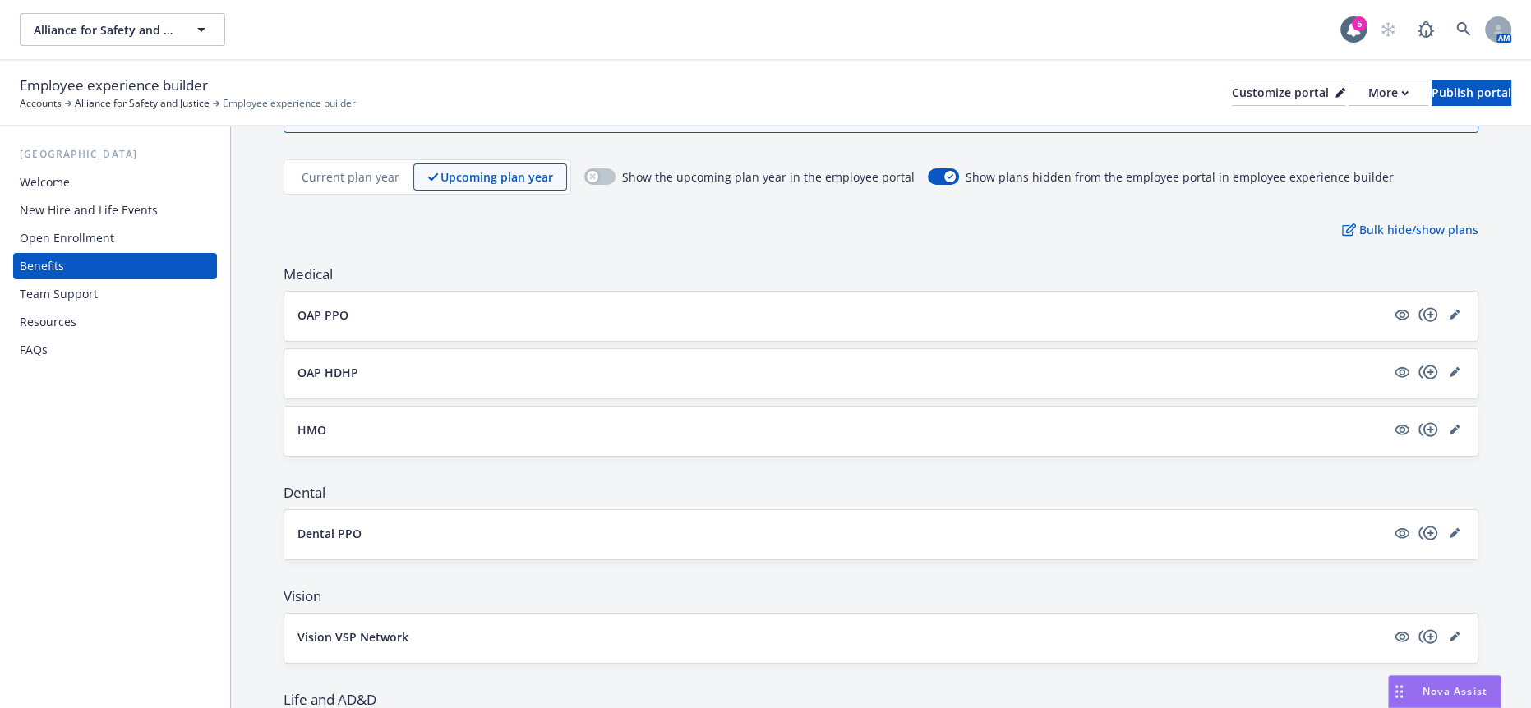
click at [90, 493] on div "USA Welcome New Hire and Life Events Open Enrollment Benefits Team Support Reso…" at bounding box center [115, 418] width 230 height 582
click at [343, 422] on button "HMO" at bounding box center [841, 430] width 1088 height 17
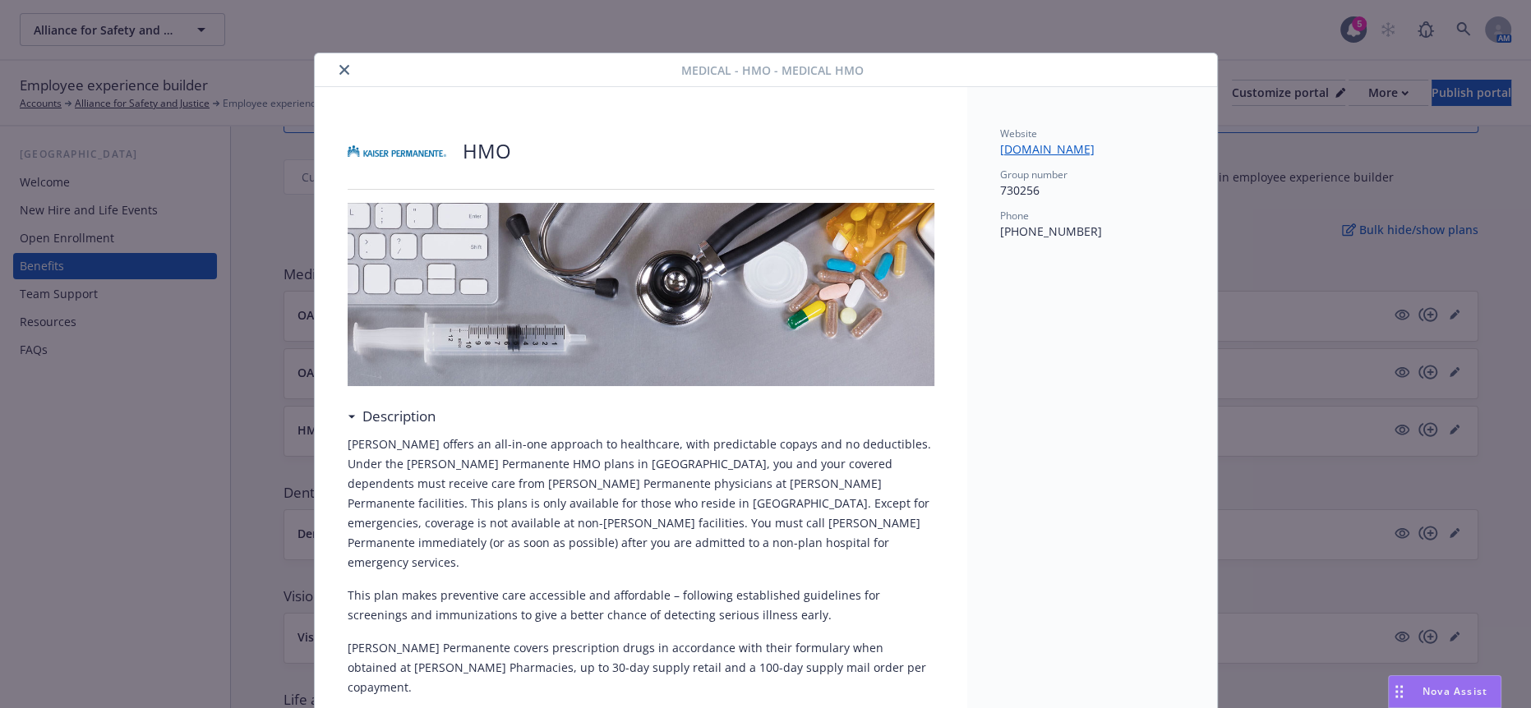
click at [334, 69] on button "close" at bounding box center [344, 70] width 20 height 20
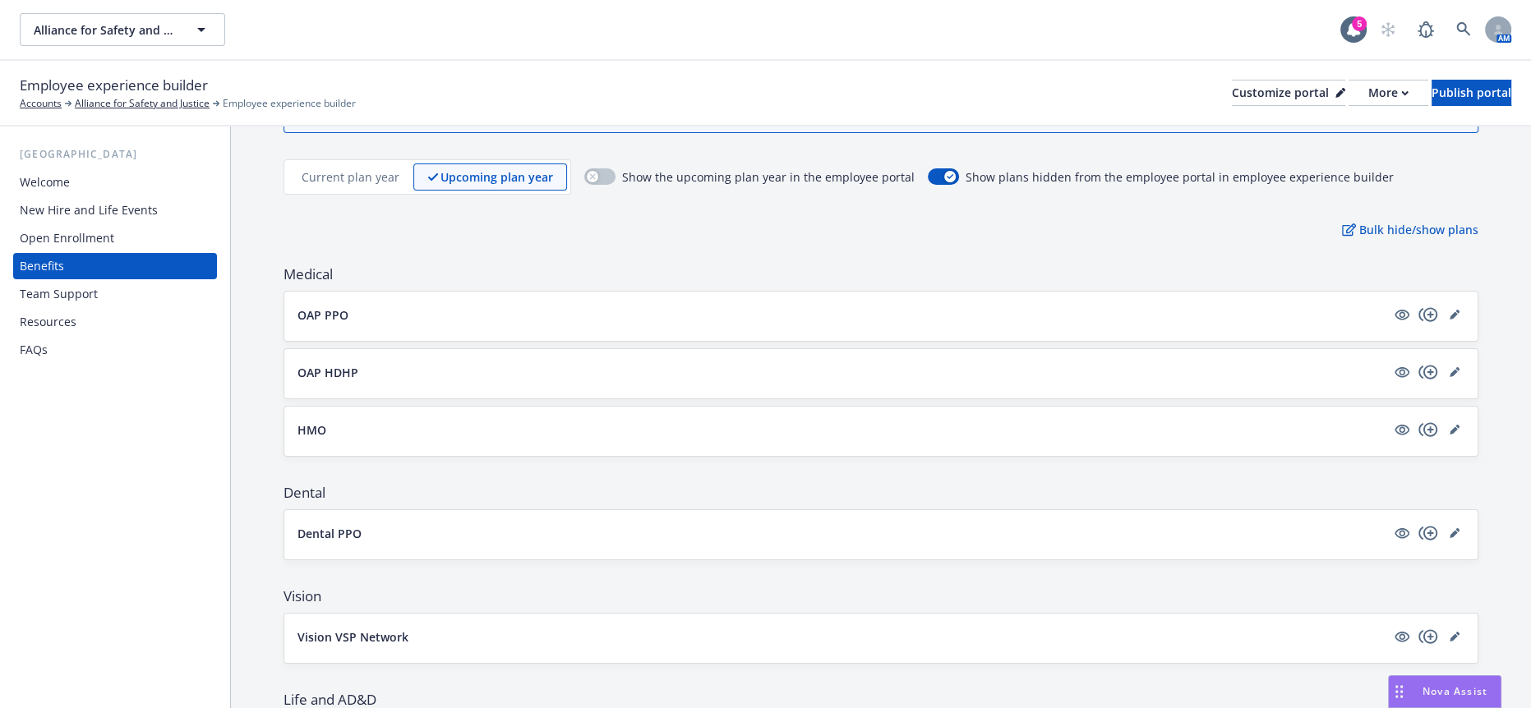
click at [536, 168] on p "Upcoming plan year" at bounding box center [496, 176] width 113 height 17
click at [468, 168] on p "Upcoming plan year" at bounding box center [496, 176] width 113 height 17
click at [1368, 82] on div "More" at bounding box center [1388, 93] width 40 height 25
click at [1340, 122] on link "Copy preview link" at bounding box center [1304, 118] width 150 height 33
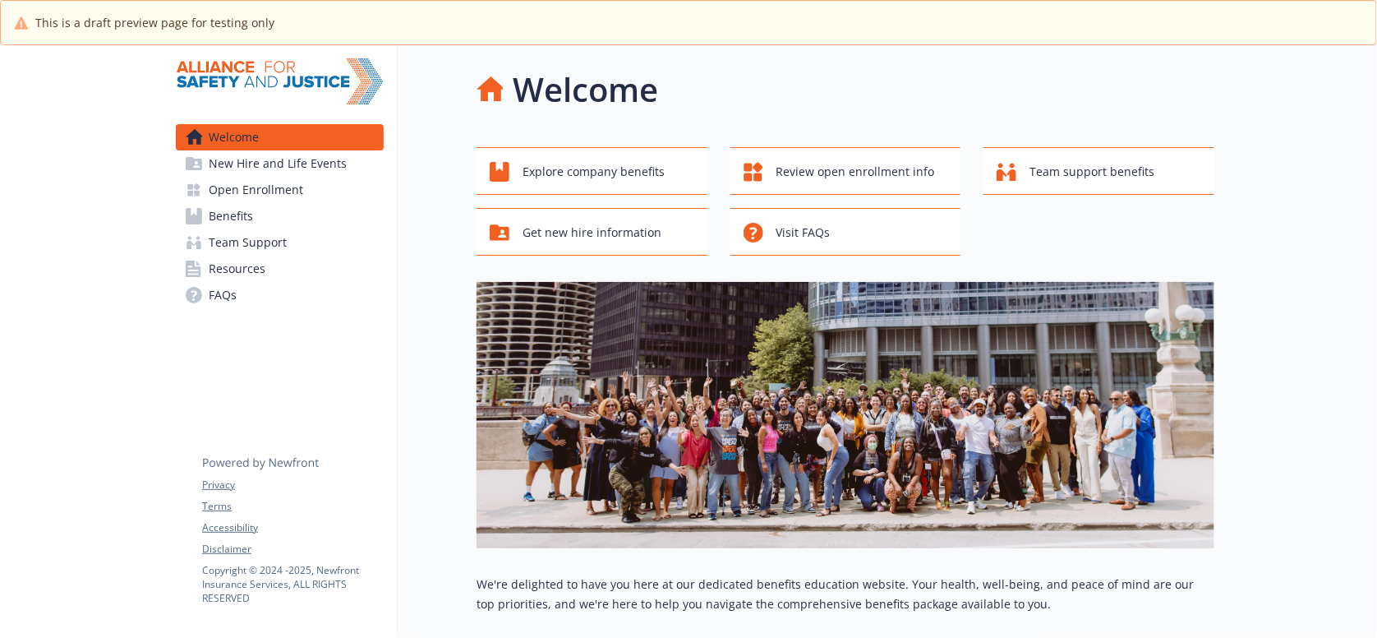
click at [297, 177] on link "Open Enrollment" at bounding box center [280, 190] width 208 height 26
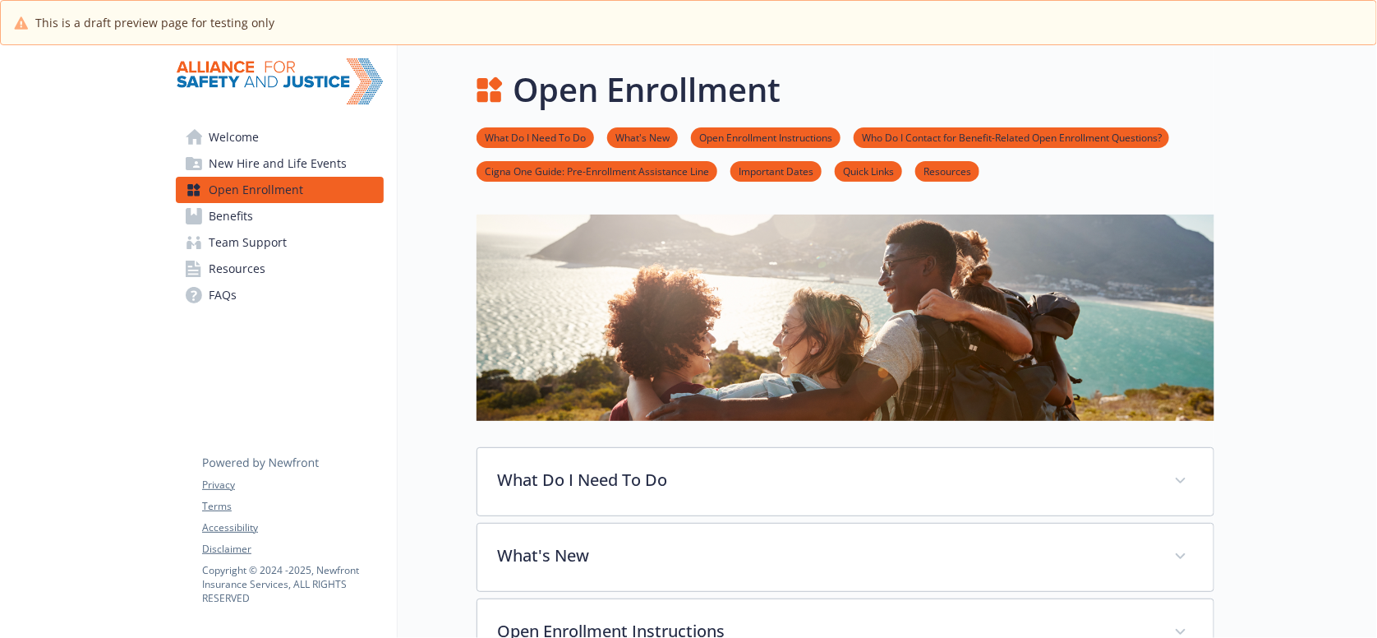
click at [287, 203] on link "Benefits" at bounding box center [280, 216] width 208 height 26
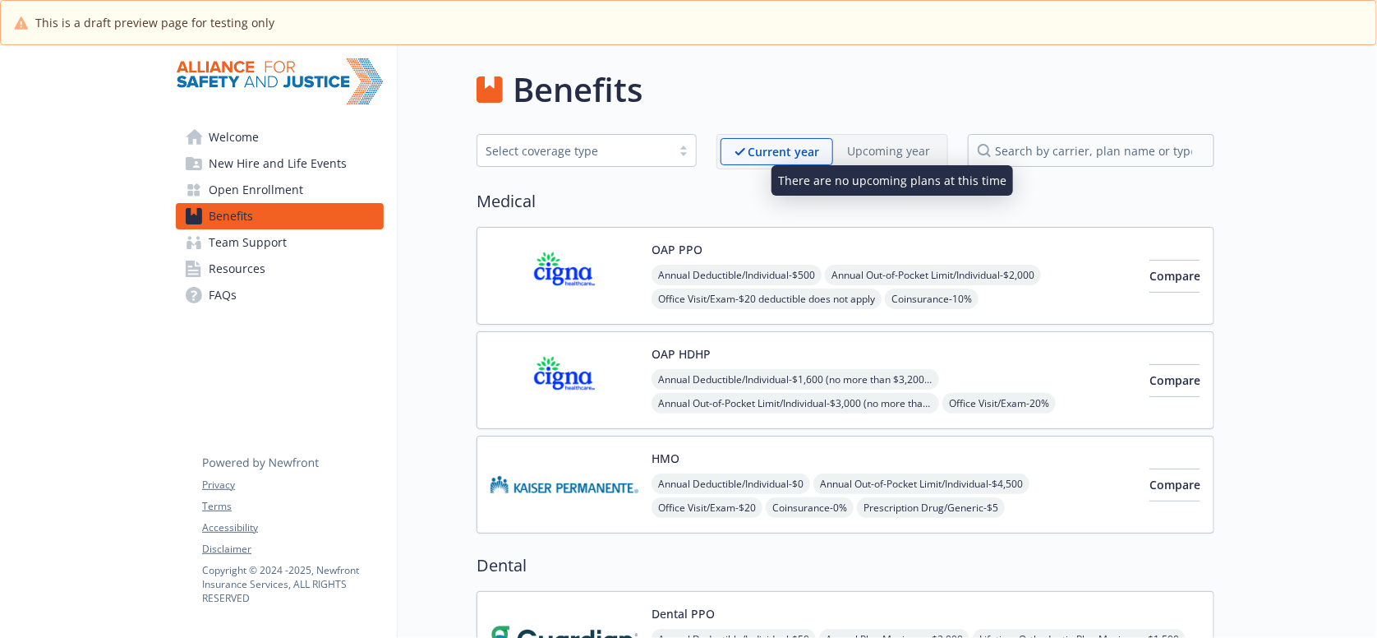
click at [877, 142] on p "Upcoming year" at bounding box center [888, 150] width 83 height 17
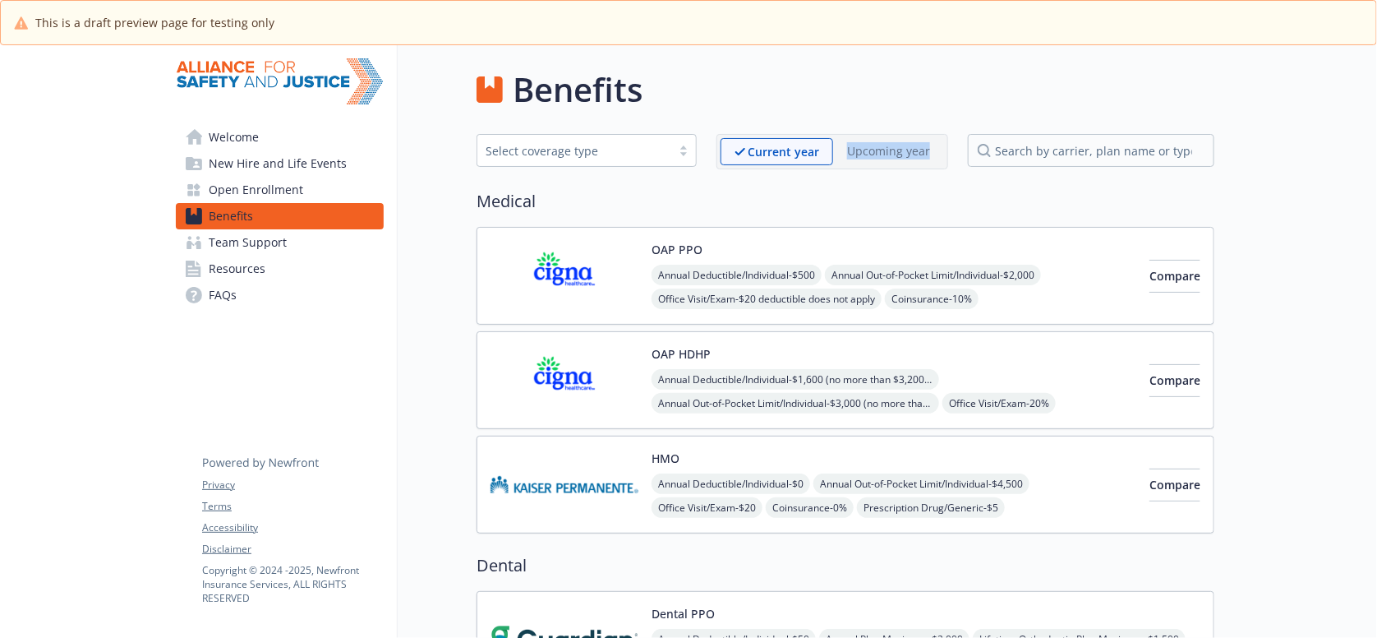
click at [877, 143] on p "Upcoming year" at bounding box center [888, 150] width 83 height 17
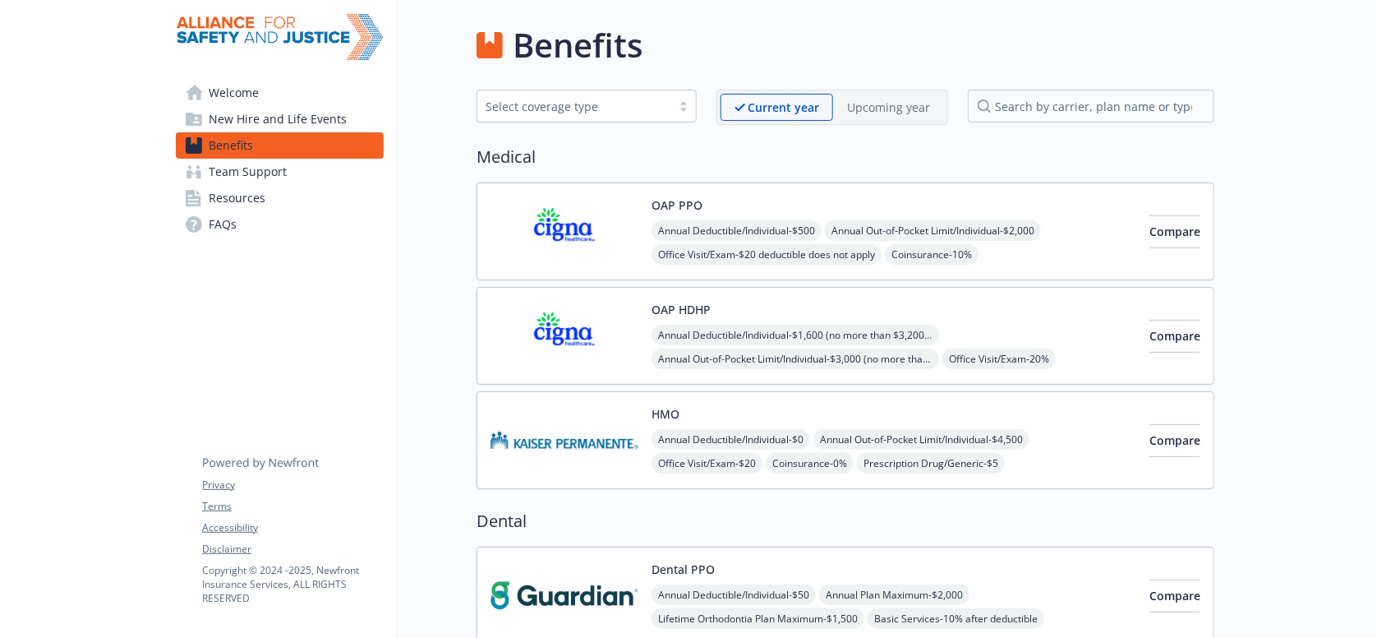
click at [911, 99] on p "Upcoming year" at bounding box center [888, 107] width 83 height 17
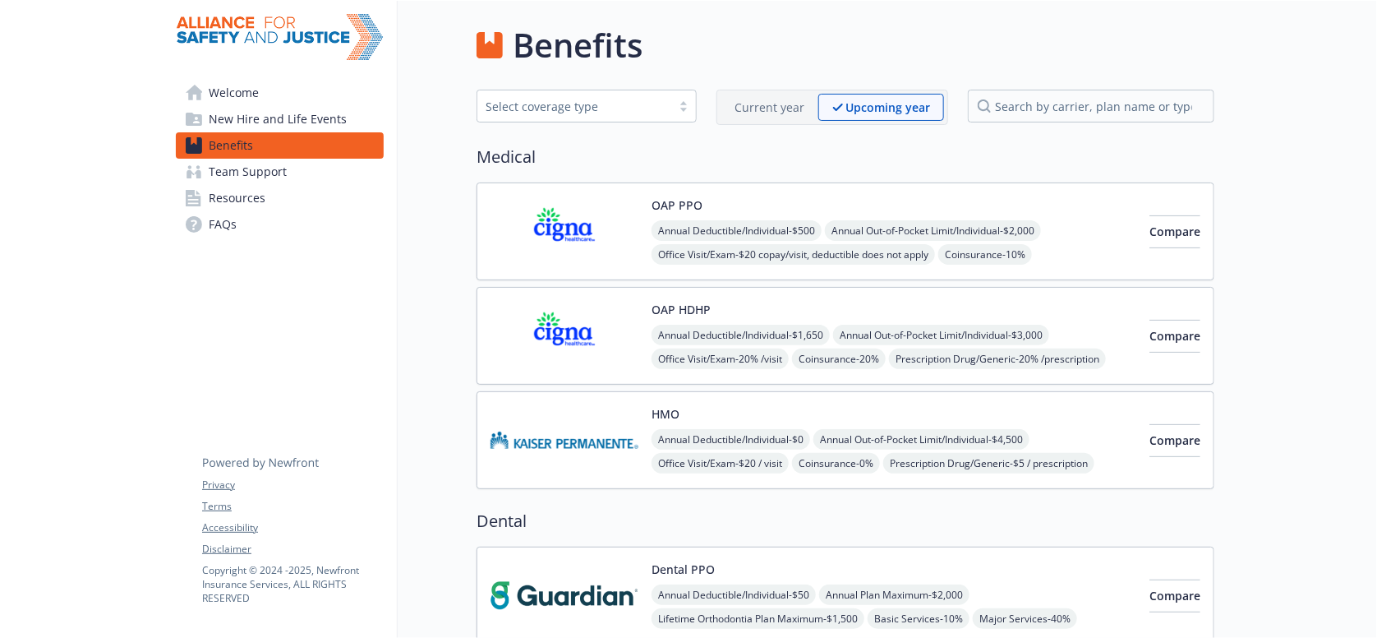
click at [586, 413] on img at bounding box center [565, 440] width 148 height 70
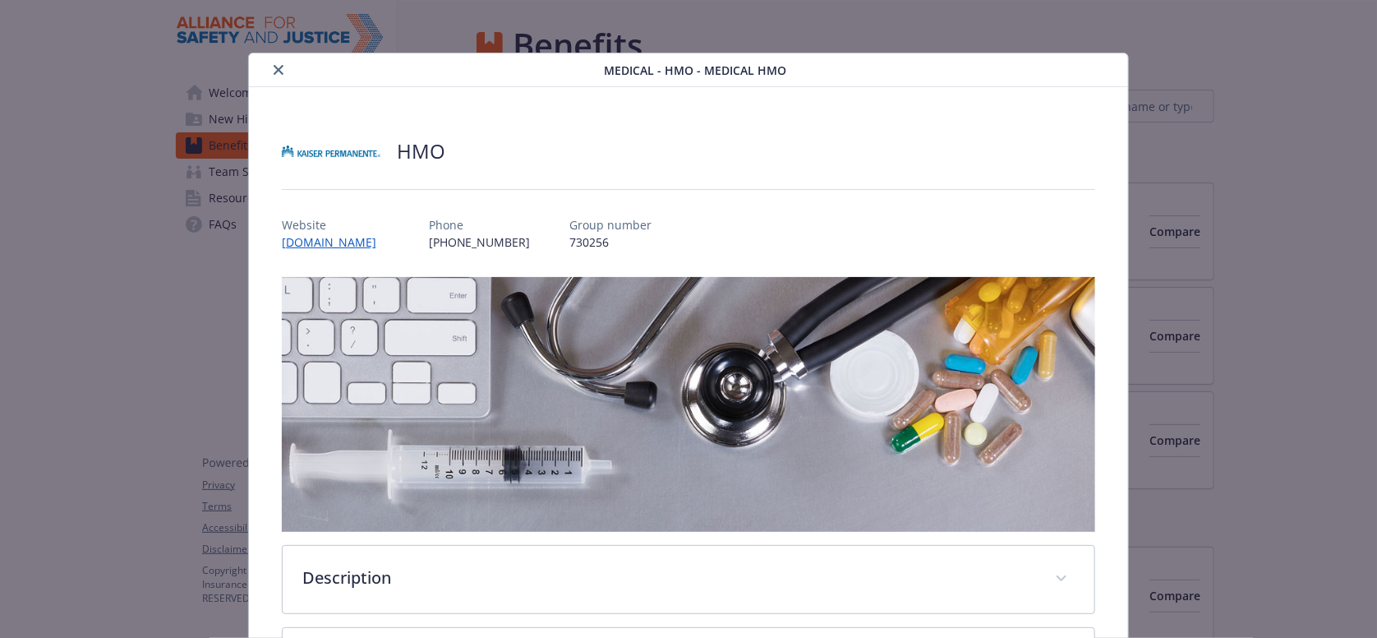
click at [274, 65] on icon "close" at bounding box center [279, 70] width 10 height 10
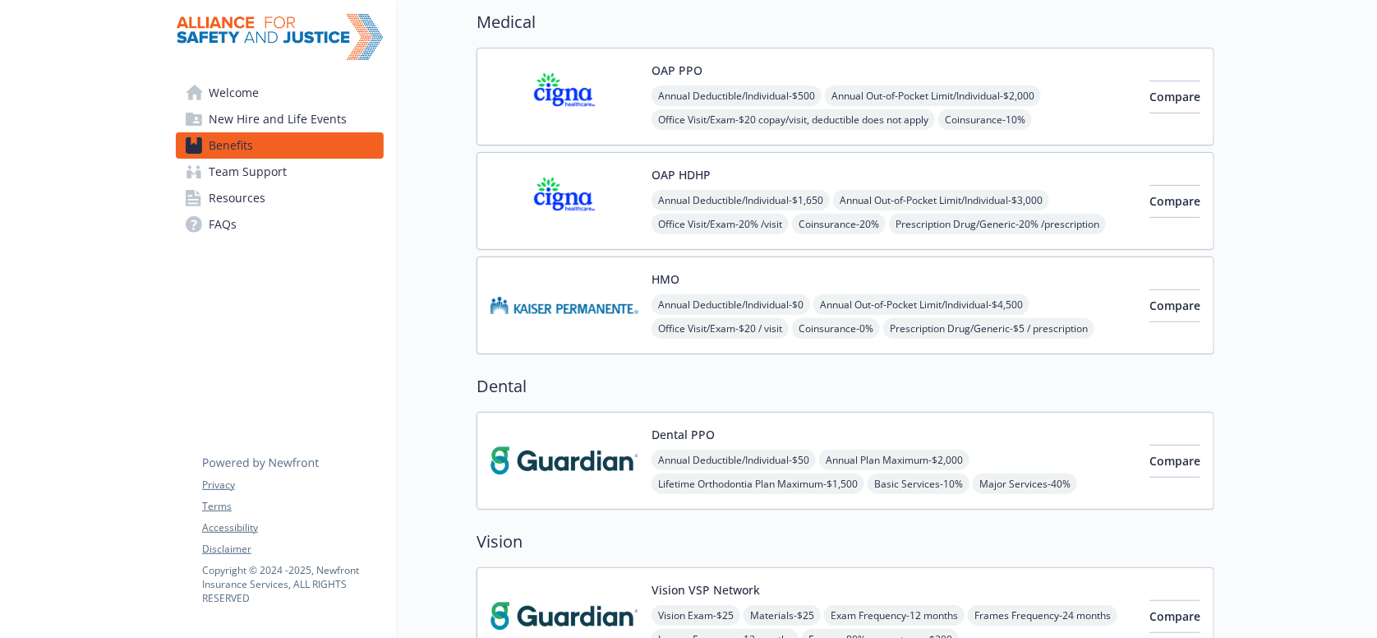
scroll to position [164, 0]
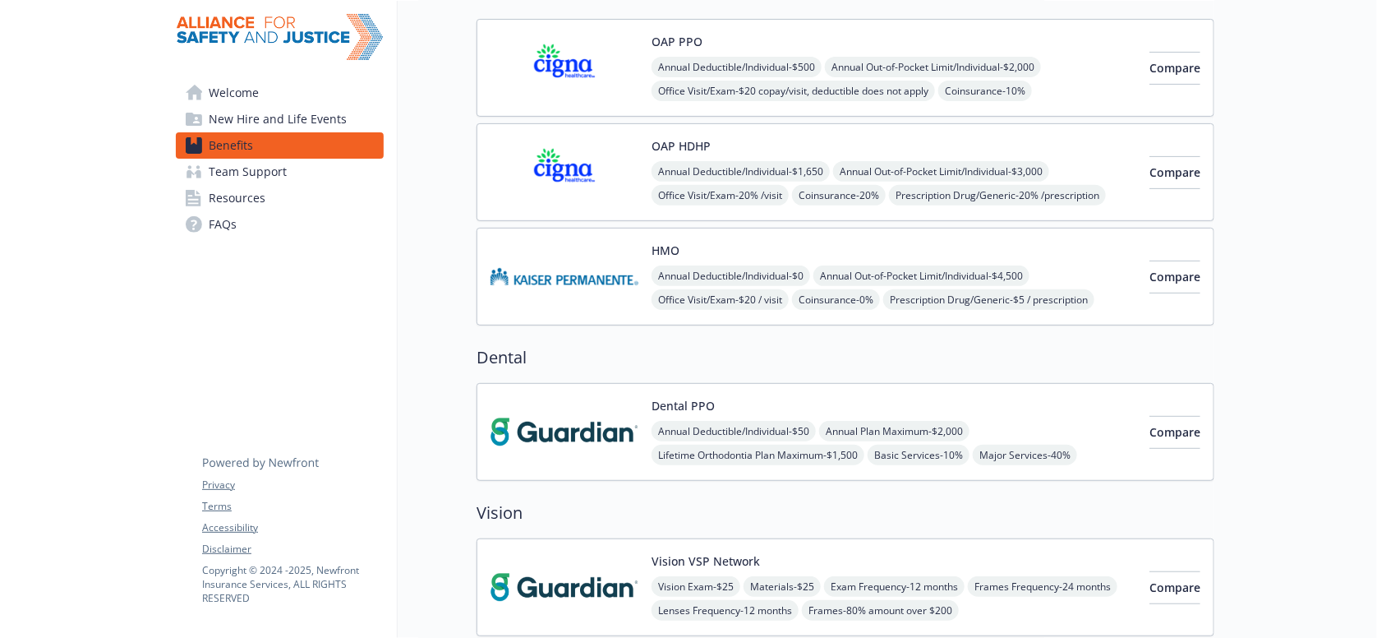
click at [621, 242] on img at bounding box center [565, 277] width 148 height 70
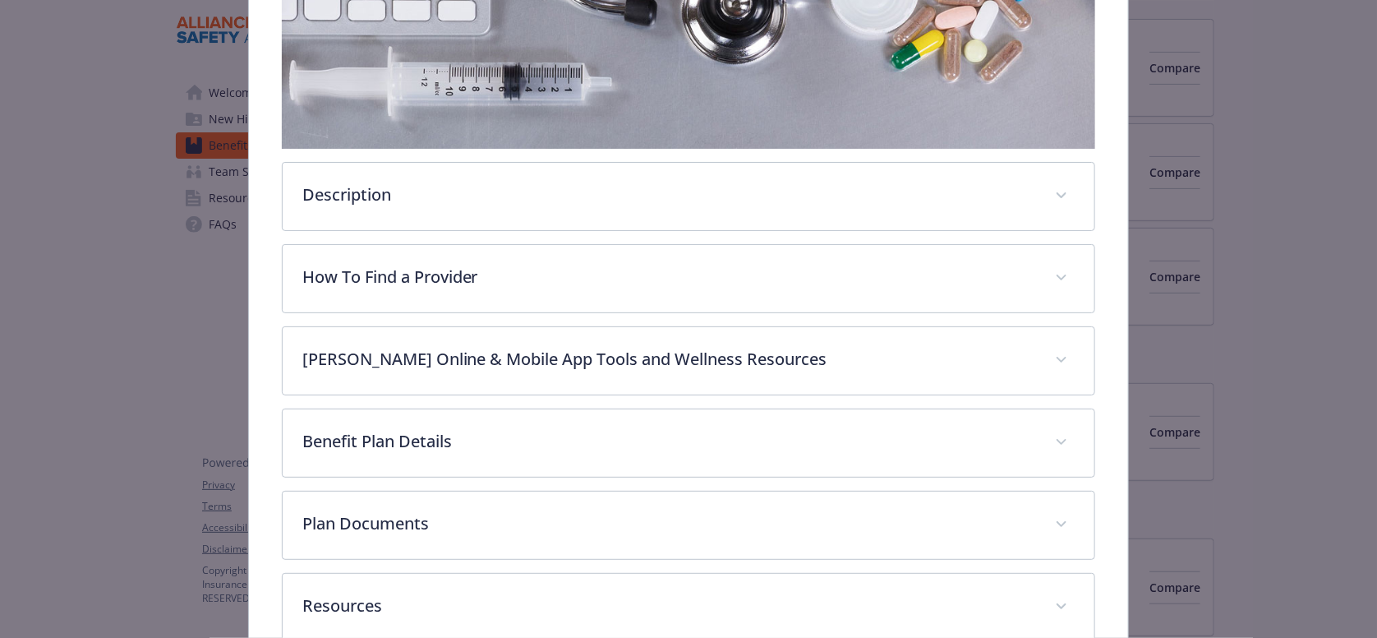
scroll to position [404, 0]
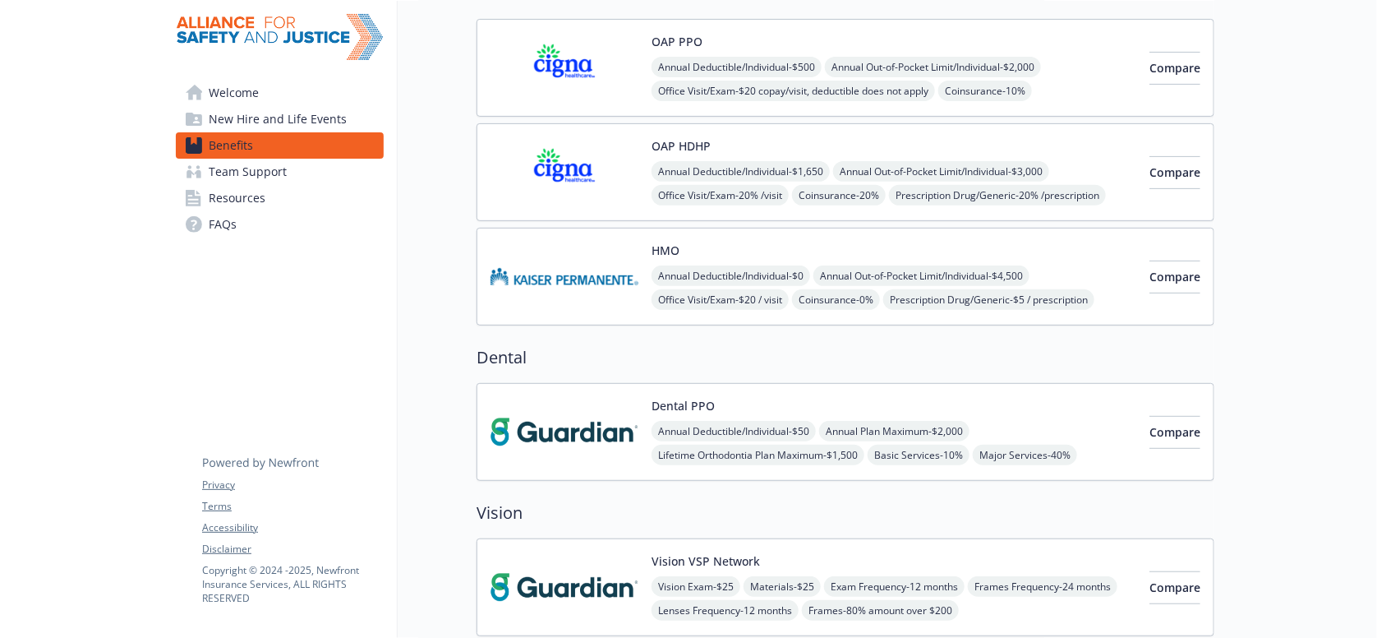
scroll to position [657, 0]
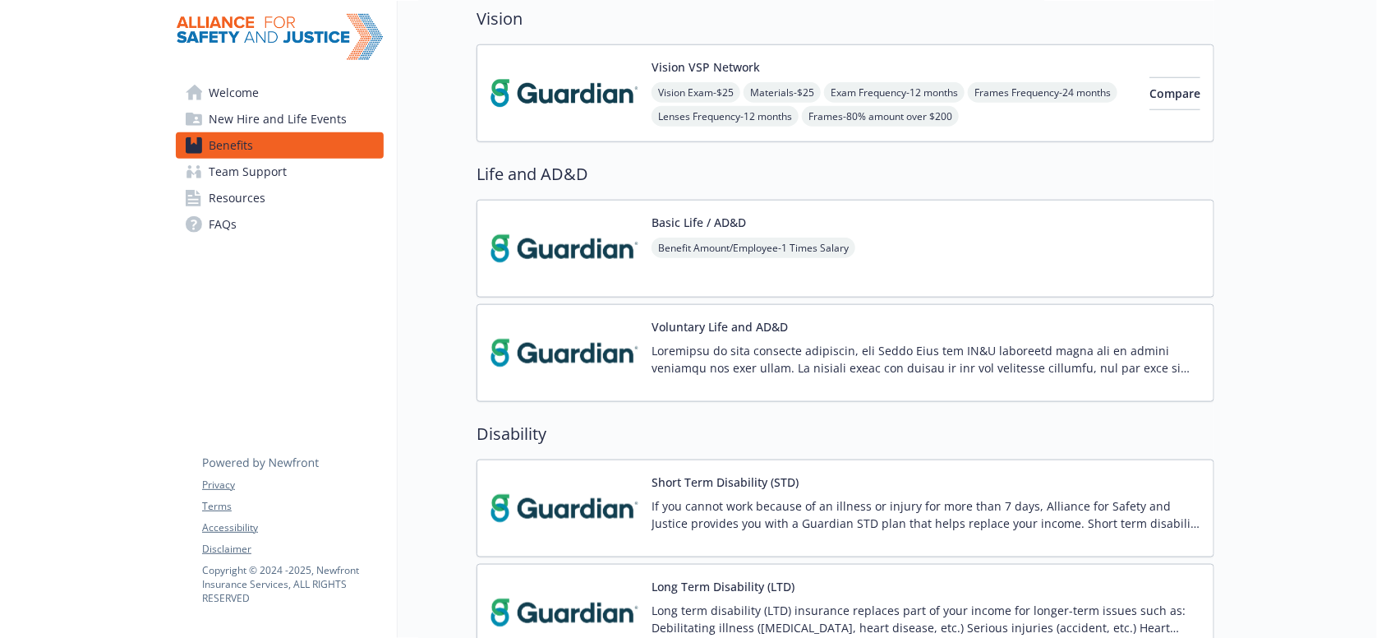
drag, startPoint x: 112, startPoint y: 101, endPoint x: 106, endPoint y: 46, distance: 55.4
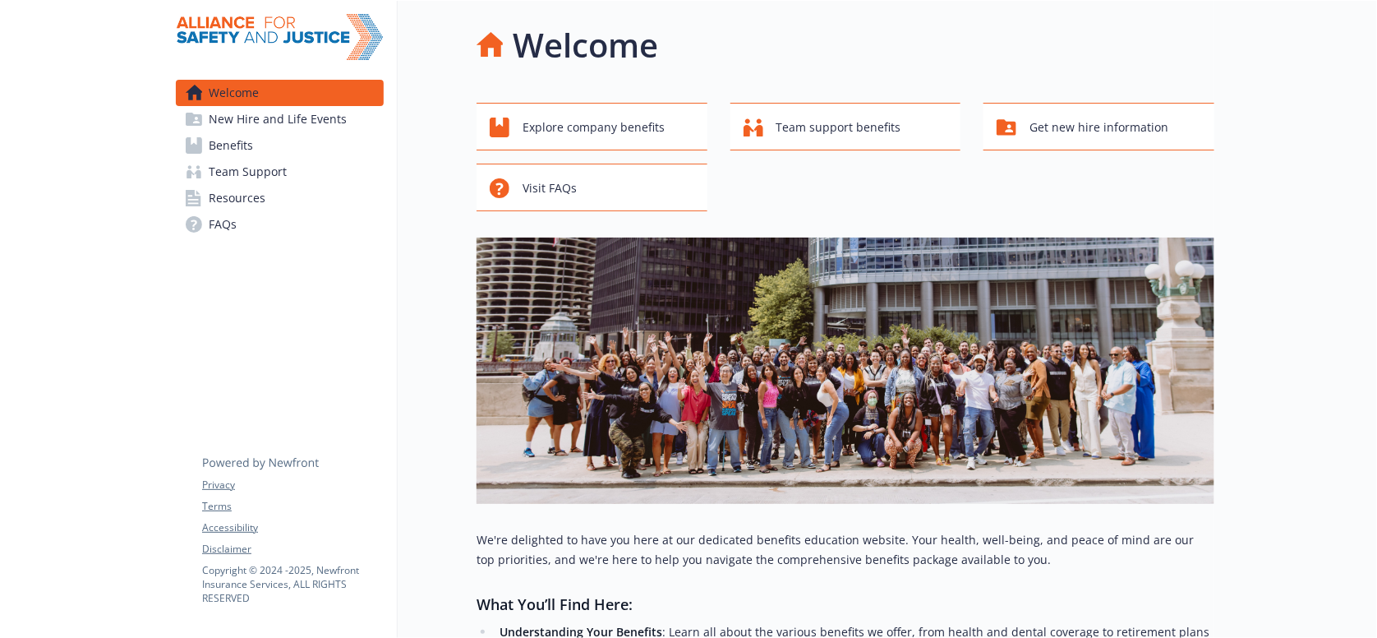
click at [247, 141] on span "Benefits" at bounding box center [231, 145] width 44 height 26
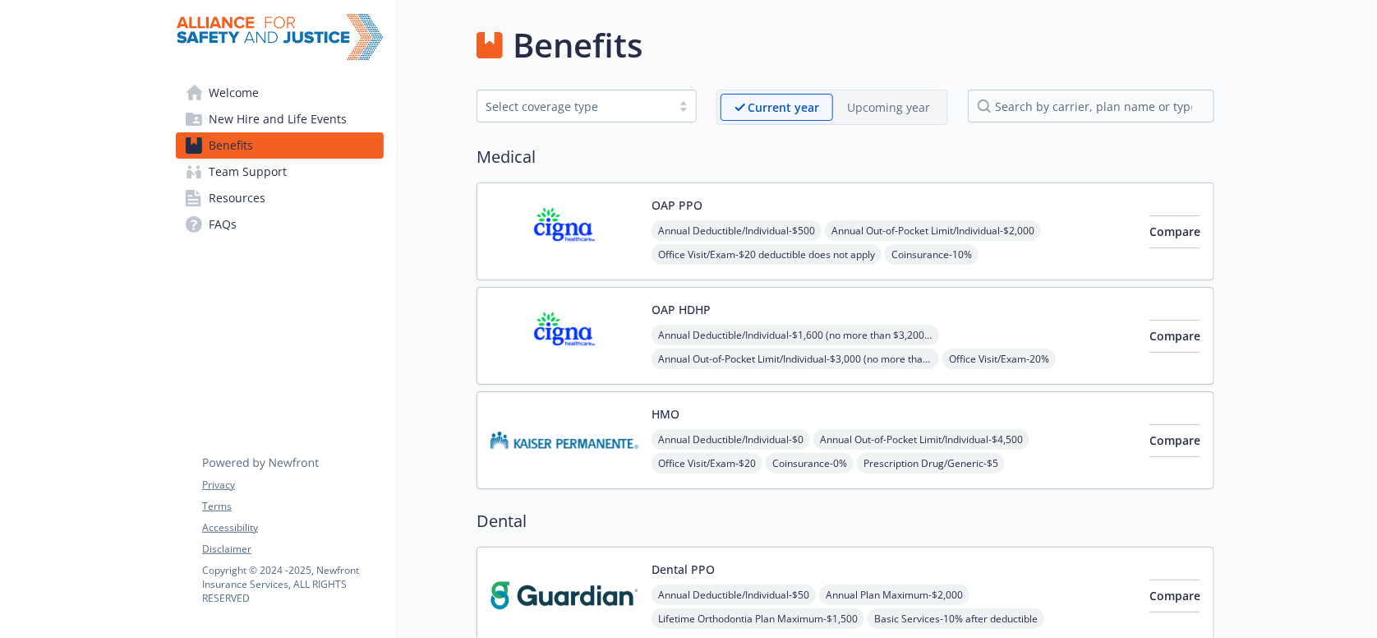
click at [919, 113] on div "Upcoming year" at bounding box center [888, 107] width 111 height 27
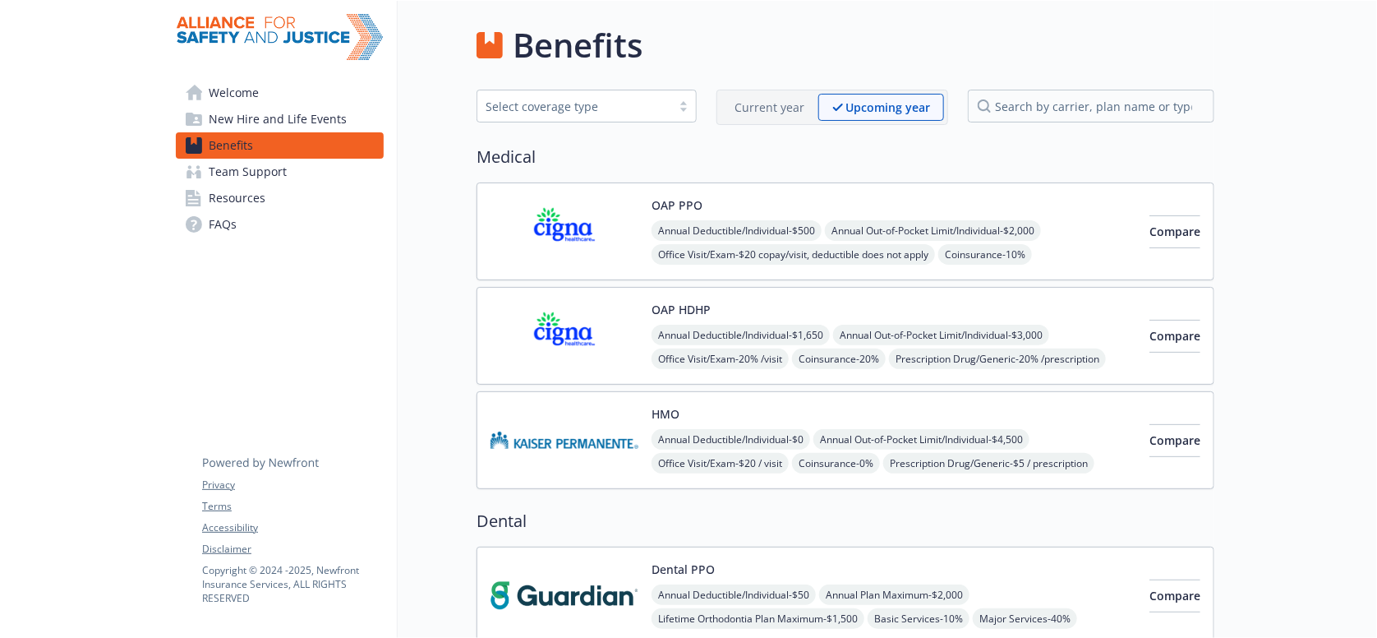
drag, startPoint x: 113, startPoint y: 445, endPoint x: 90, endPoint y: 442, distance: 24.0
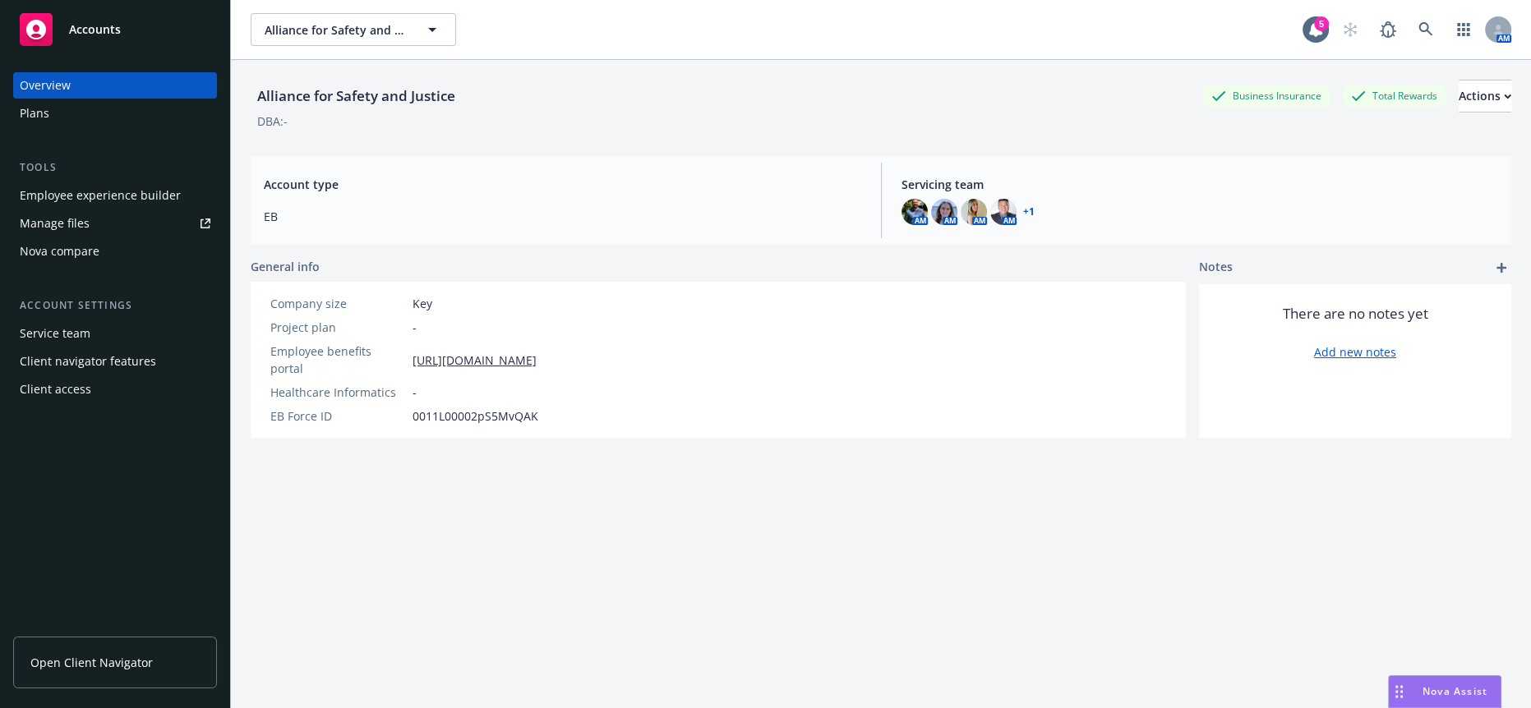
click at [1426, 693] on span "Nova Assist" at bounding box center [1454, 692] width 65 height 14
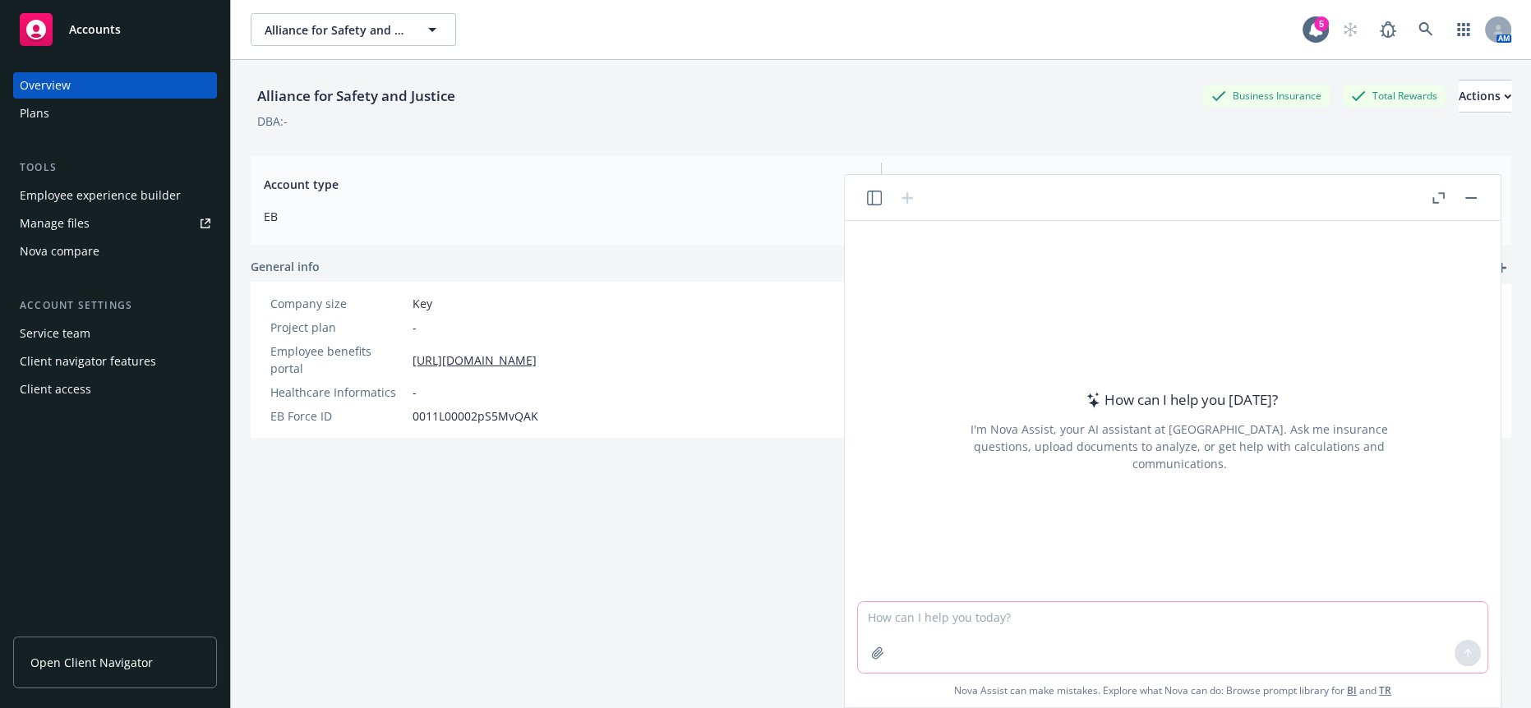
click at [1108, 629] on textarea at bounding box center [1172, 637] width 629 height 71
paste textarea "I meant to talk to you [DATE] and it just slipped my mind with all going on. [P…"
type textarea "more professional I meant to talk to you [DATE] and it just slipped my mind wit…"
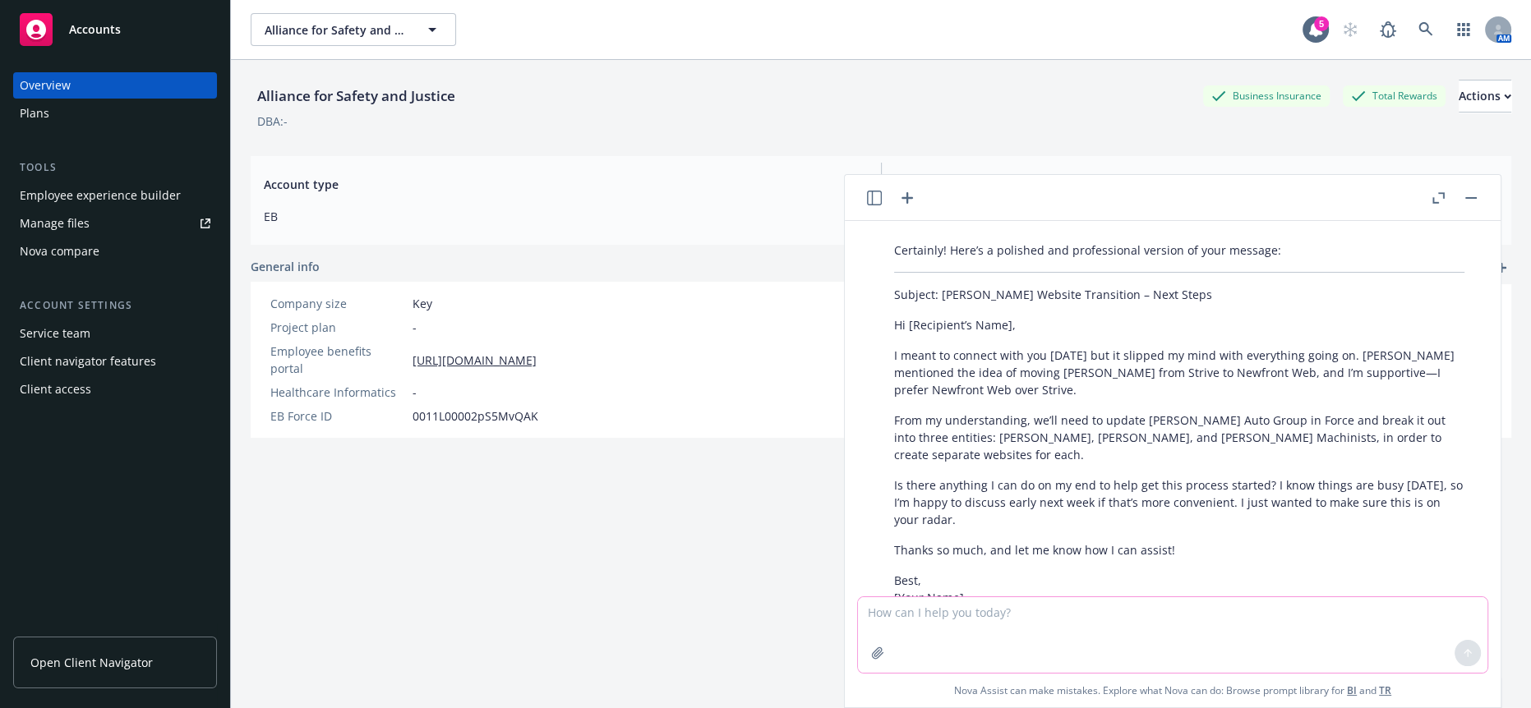
scroll to position [194, 0]
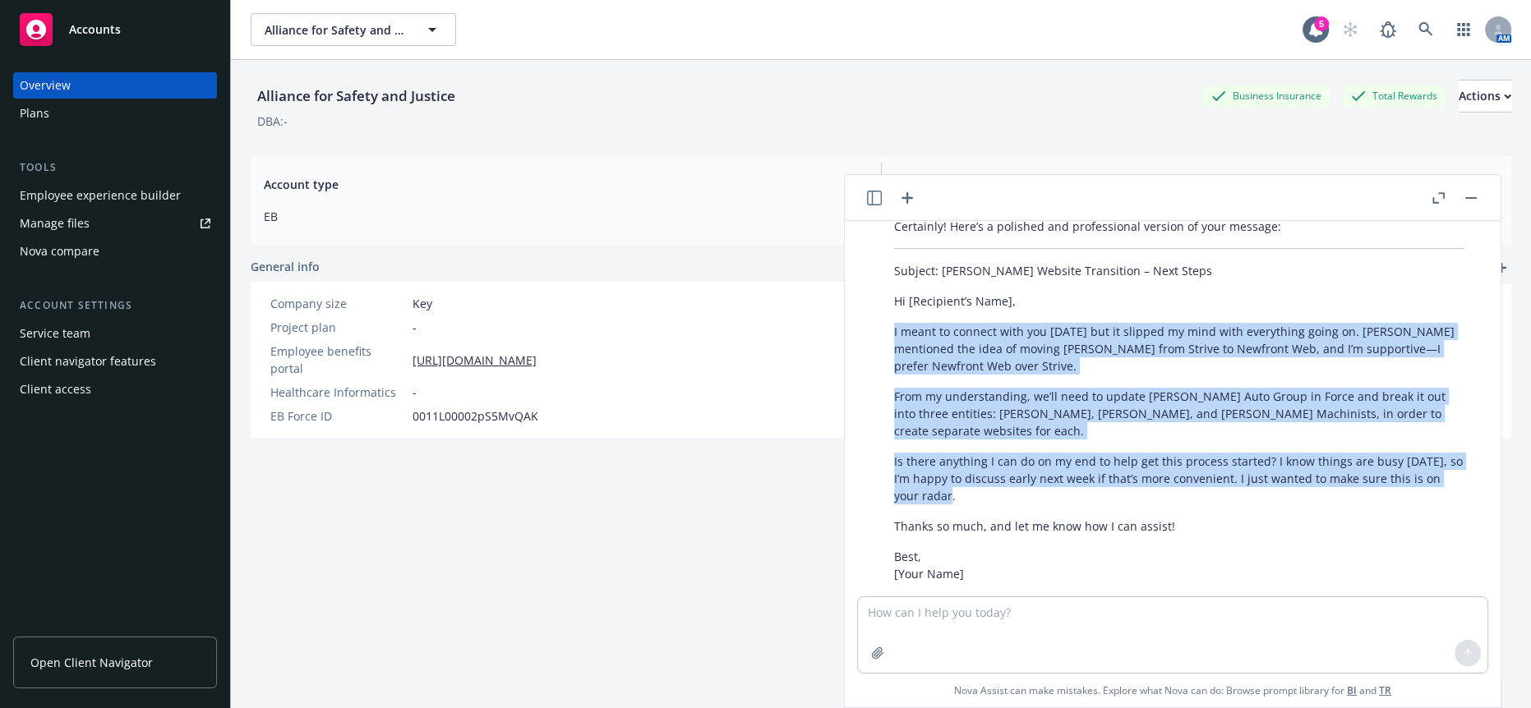
drag, startPoint x: 989, startPoint y: 468, endPoint x: 882, endPoint y: 316, distance: 186.9
click at [882, 316] on div "Certainly! Here’s a polished and professional version of your message: Subject:…" at bounding box center [1179, 400] width 603 height 378
copy div "I meant to connect with you [DATE] but it slipped my mind with everything going…"
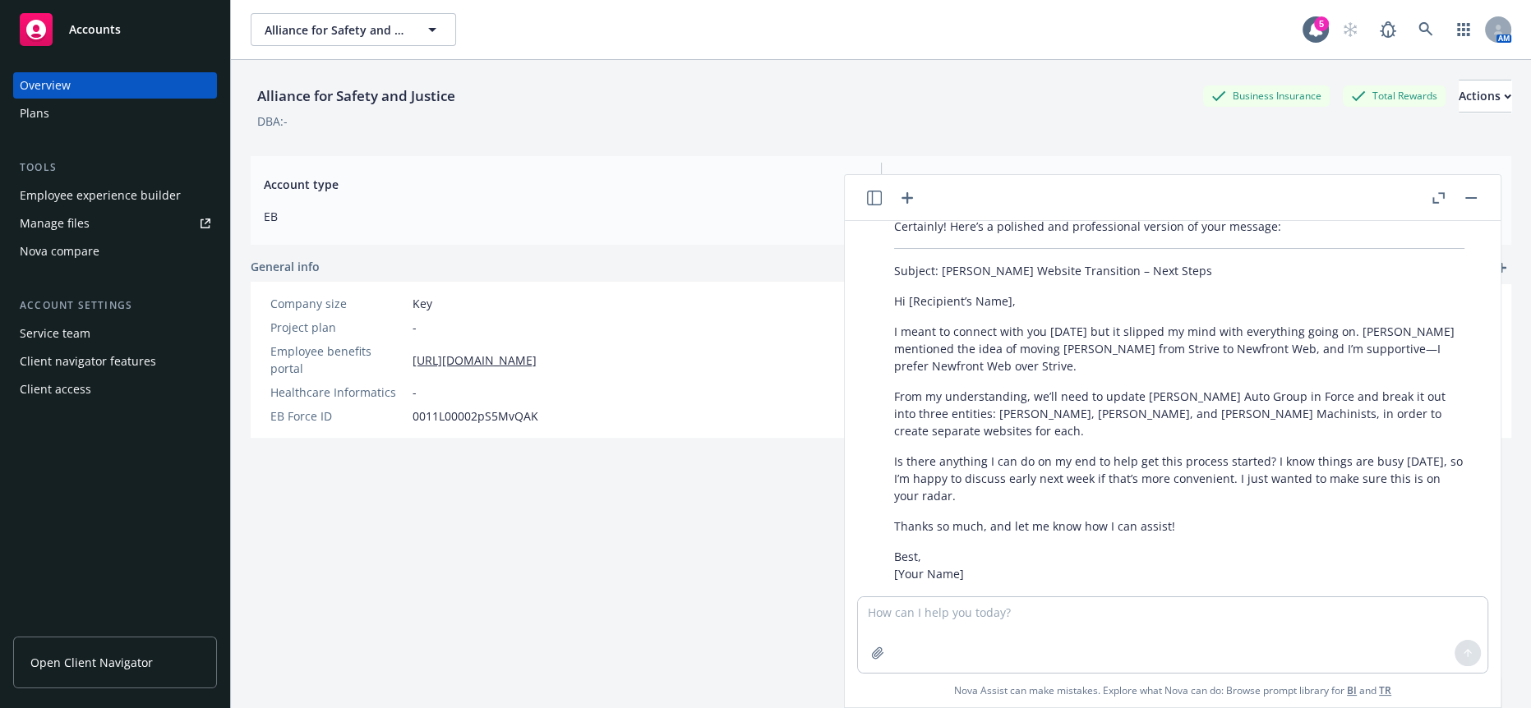
click at [771, 602] on div "Alliance for Safety and Justice Business Insurance Total Rewards Actions DBA: -…" at bounding box center [881, 404] width 1261 height 689
